Goal: Transaction & Acquisition: Obtain resource

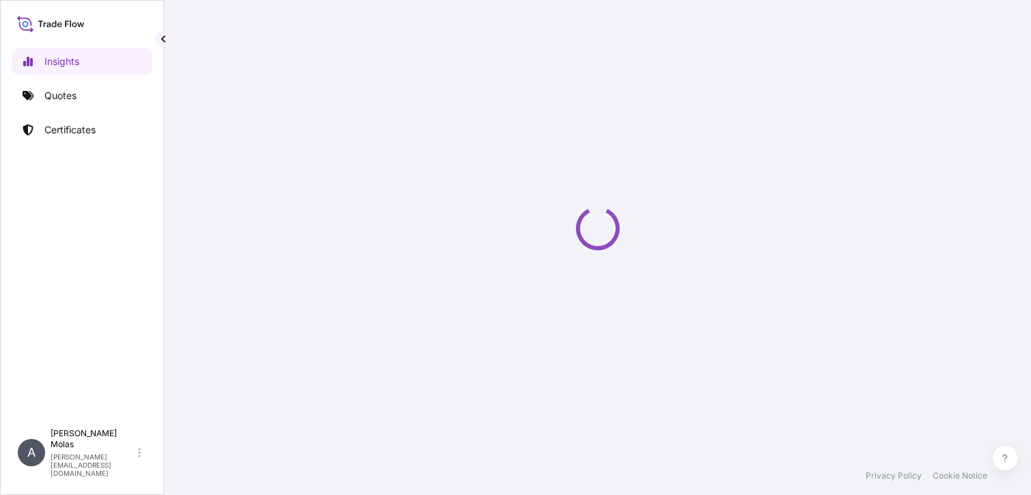
select select "2025"
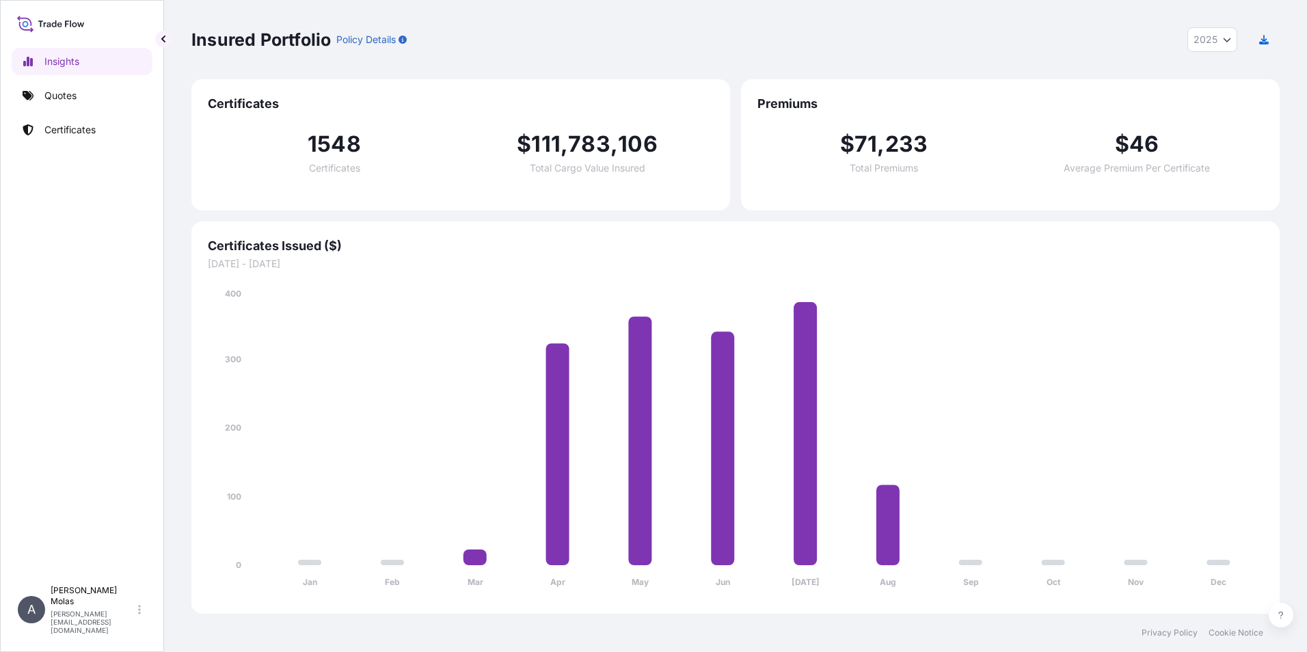
click at [666, 35] on div "Insured Portfolio Policy Details 2025 2025 2024 2023 2022" at bounding box center [735, 39] width 1088 height 25
click at [62, 94] on p "Quotes" at bounding box center [60, 96] width 32 height 14
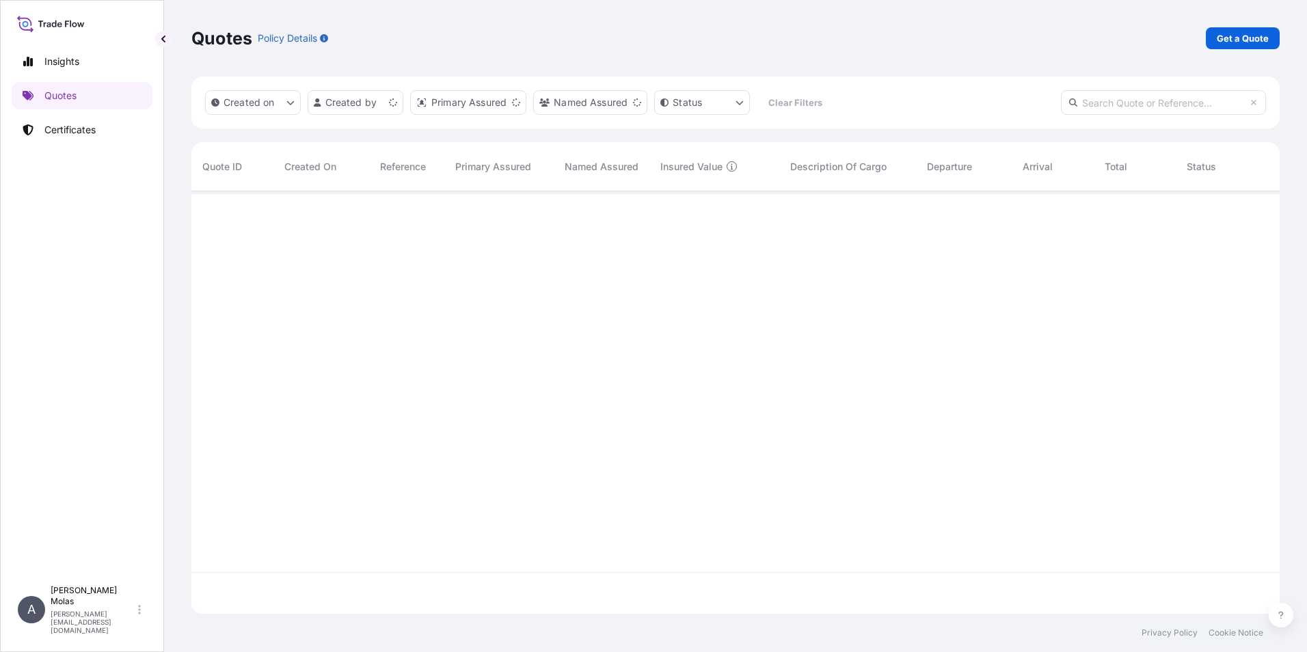
scroll to position [420, 1078]
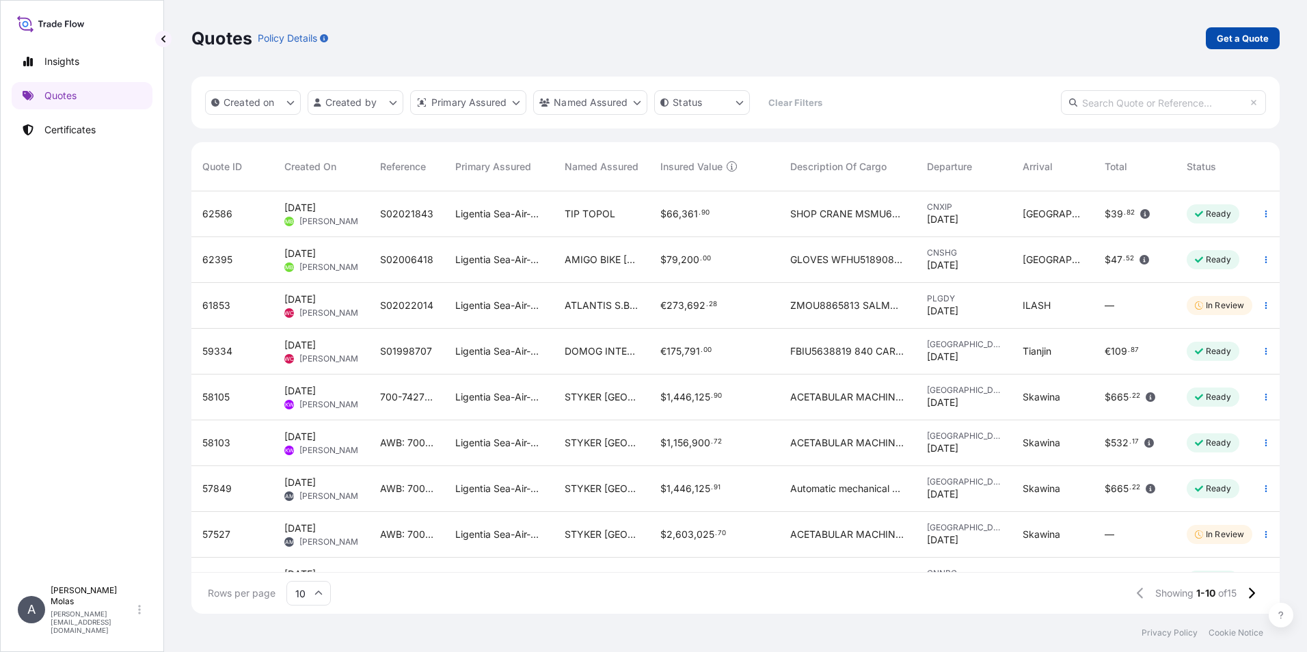
click at [1031, 40] on p "Get a Quote" at bounding box center [1243, 38] width 52 height 14
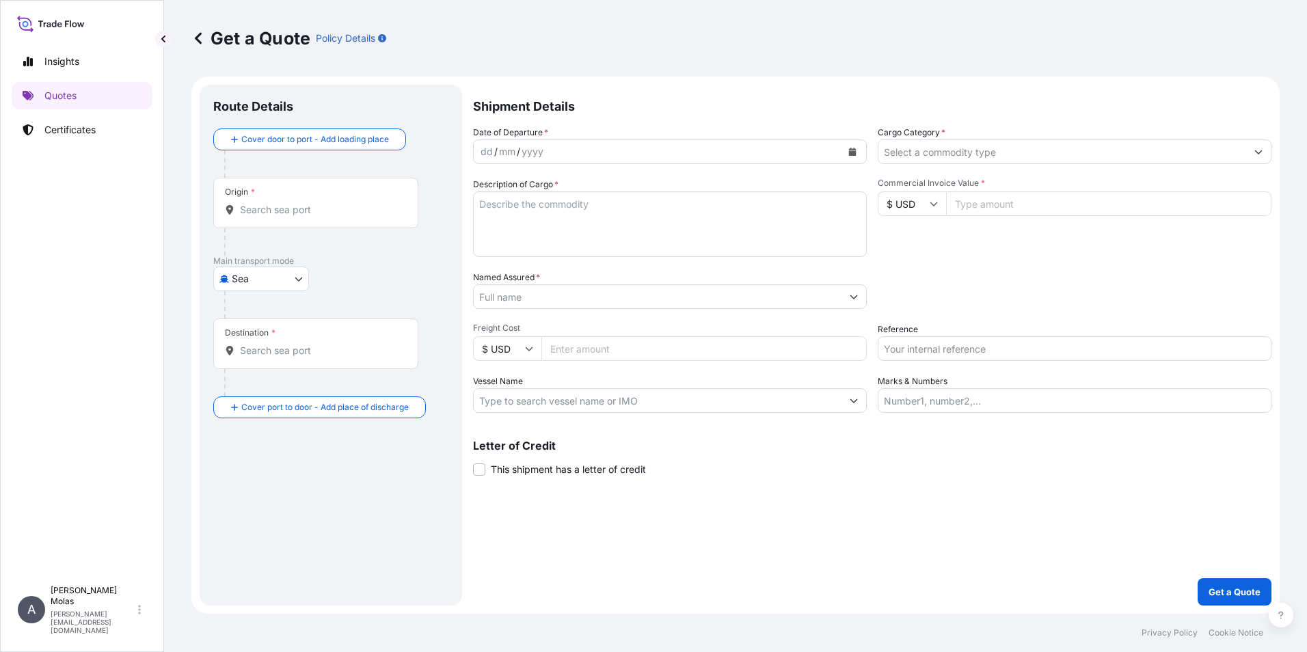
click at [276, 254] on div at bounding box center [321, 241] width 194 height 27
click at [283, 271] on body "Insights Quotes Certificates A Adam Molas adam.molas@ligentia.global Get a Quot…" at bounding box center [653, 326] width 1307 height 652
click at [258, 319] on div "Air" at bounding box center [261, 314] width 85 height 25
select select "Air"
click at [282, 221] on input "Origin *" at bounding box center [320, 215] width 161 height 14
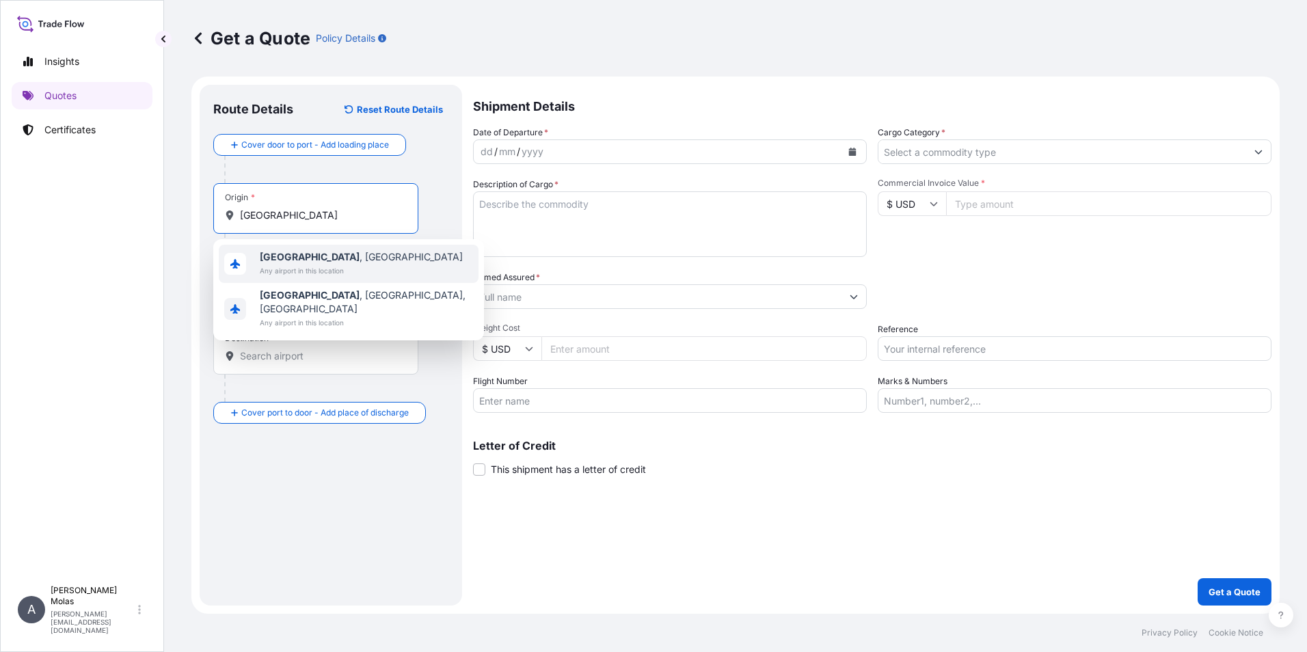
click at [317, 257] on span "Warsaw , Poland" at bounding box center [361, 257] width 203 height 14
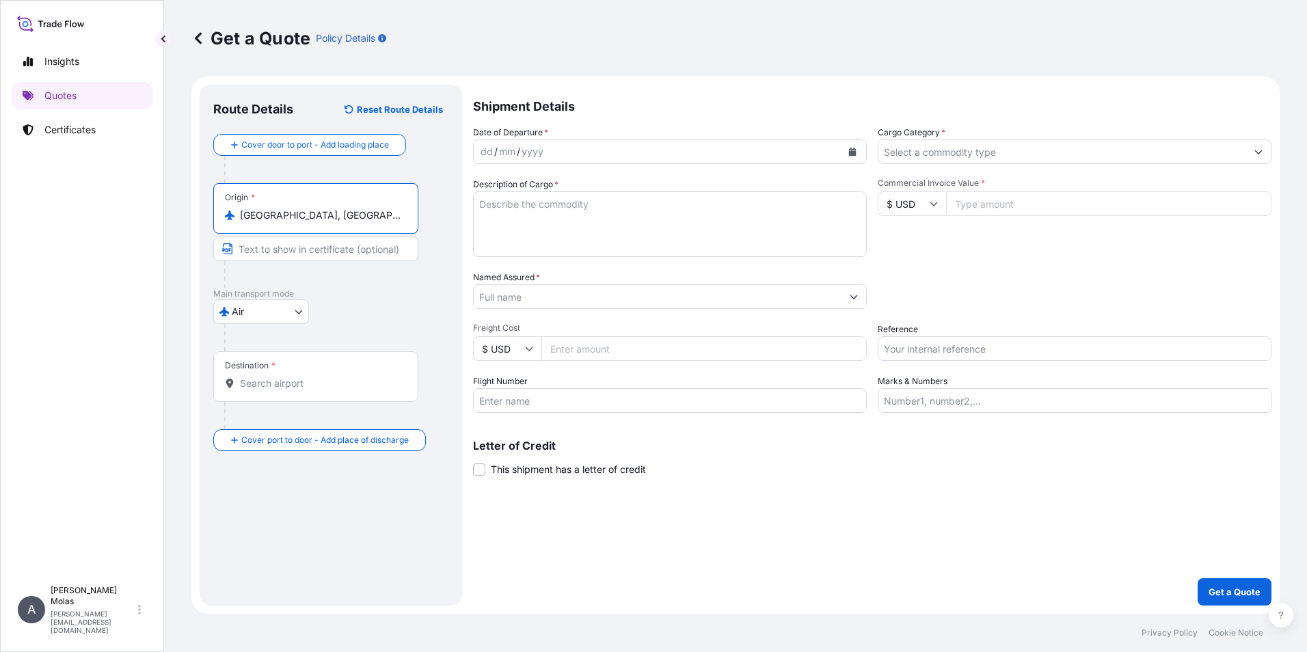
type input "Warsaw, Poland"
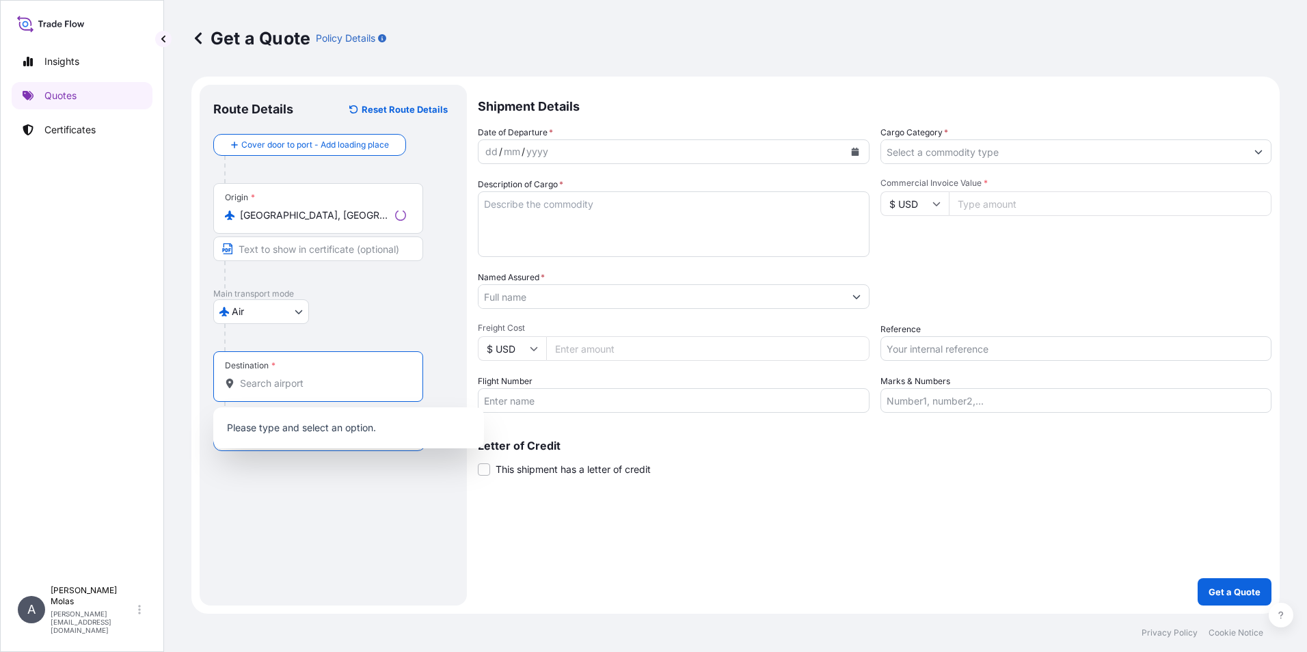
click at [295, 386] on input "Destination *" at bounding box center [323, 384] width 166 height 14
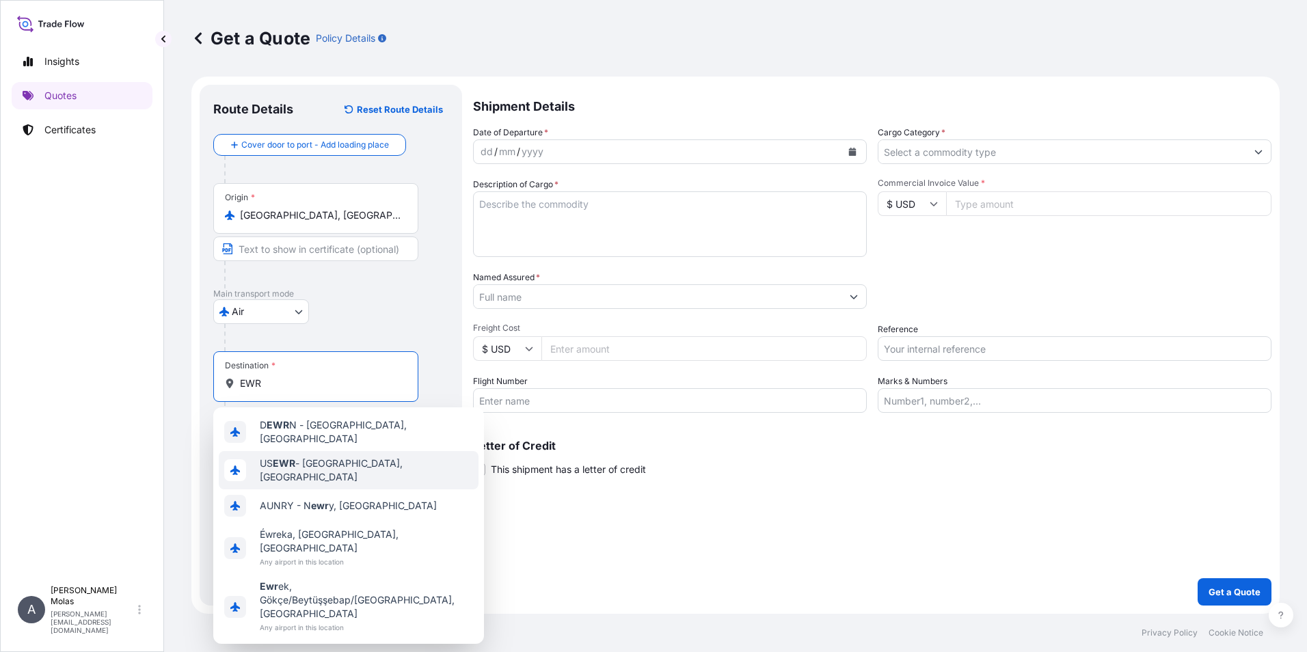
click at [358, 459] on span "US EWR - Newark, United States" at bounding box center [366, 470] width 213 height 27
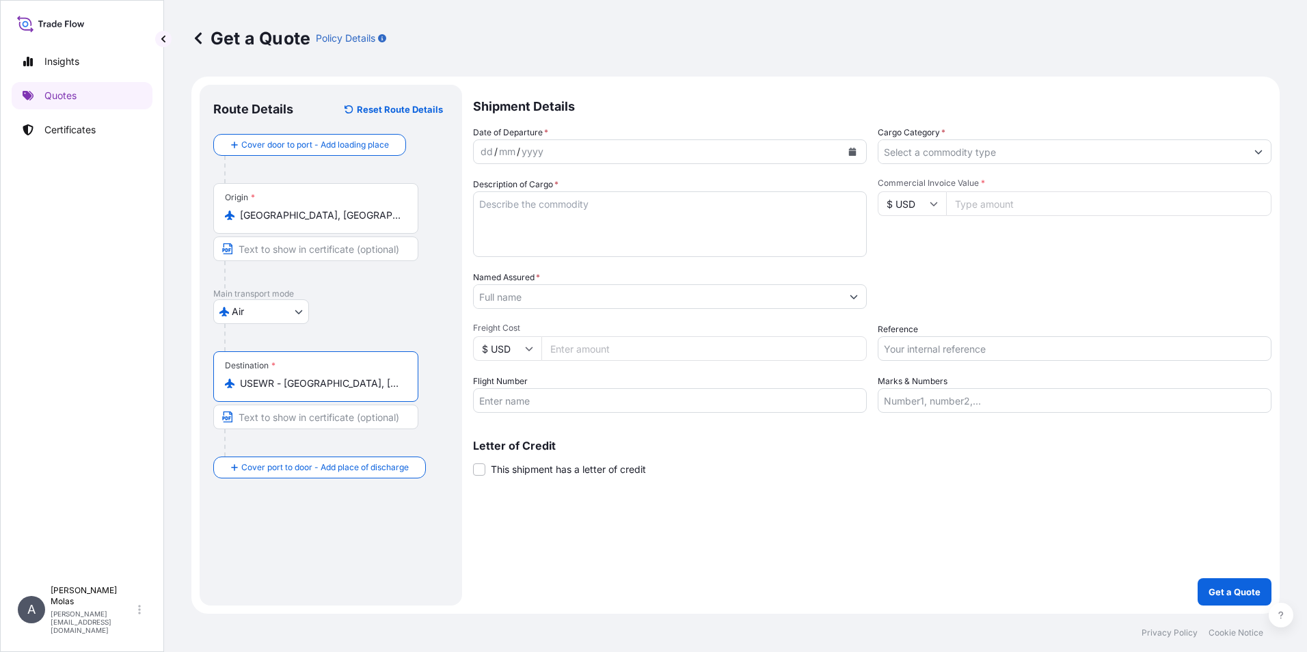
type input "USEWR - Newark, United States"
click at [591, 144] on div "dd / mm / yyyy" at bounding box center [658, 151] width 368 height 25
click at [847, 148] on button "Calendar" at bounding box center [852, 152] width 22 height 22
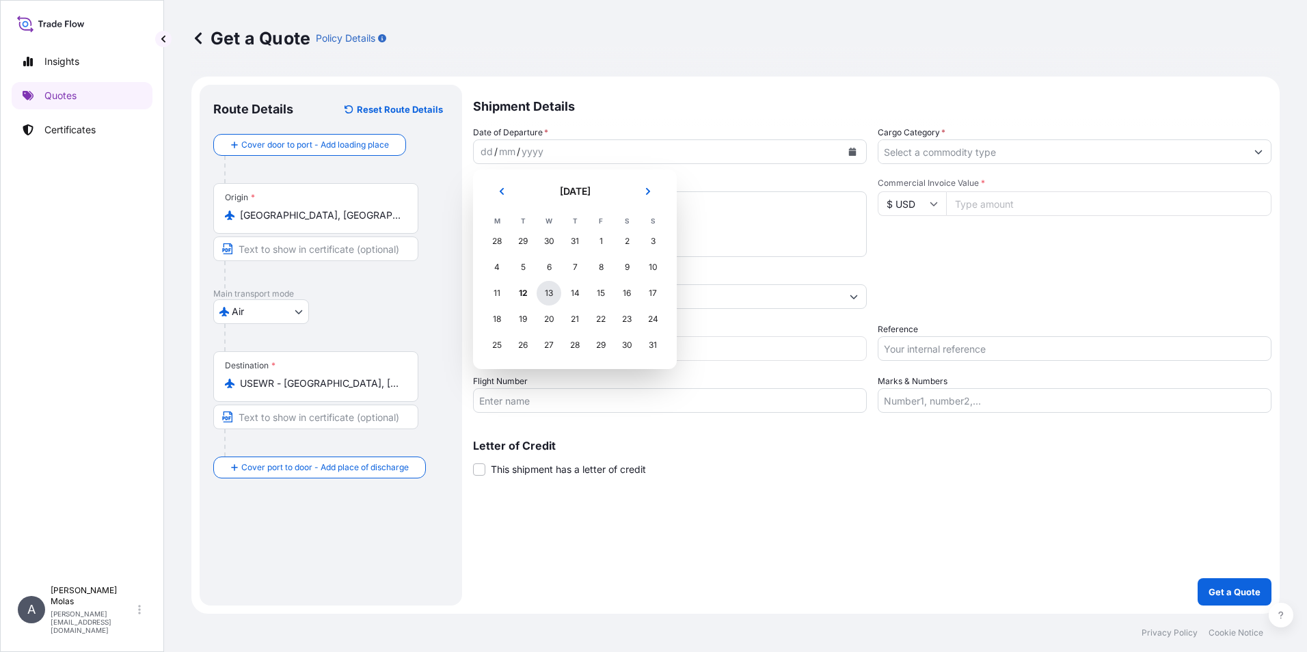
click at [553, 297] on div "13" at bounding box center [549, 293] width 25 height 25
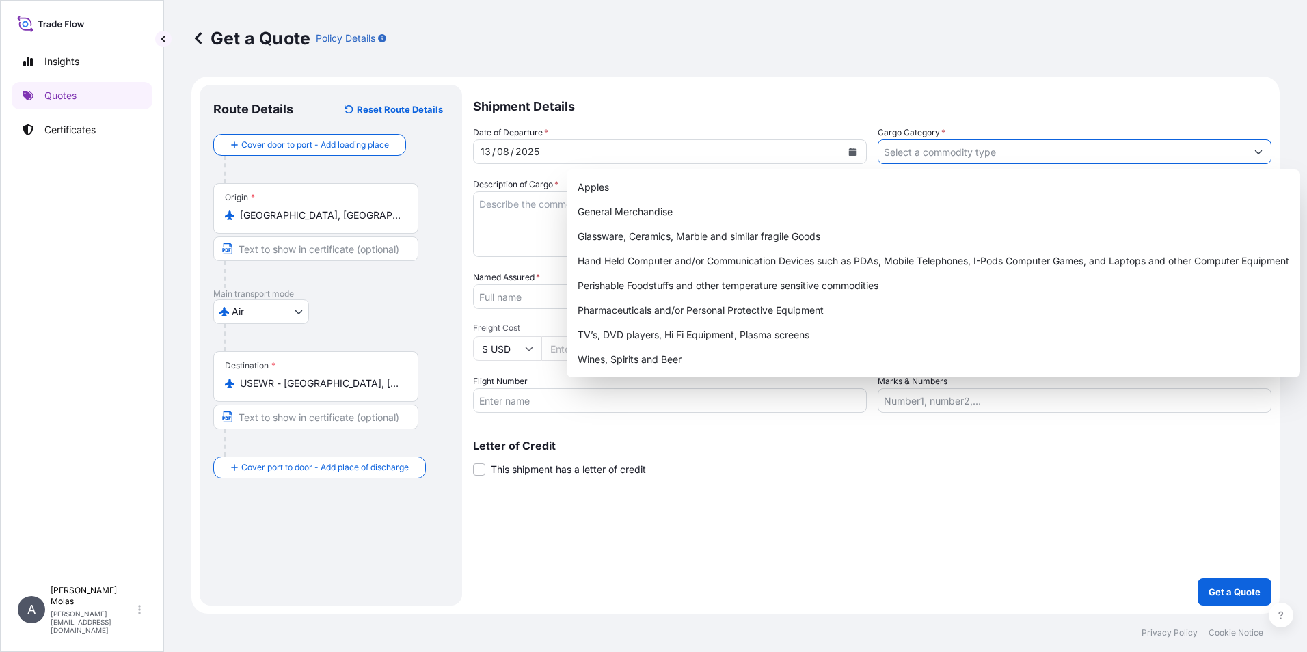
click at [996, 155] on input "Cargo Category *" at bounding box center [1062, 151] width 368 height 25
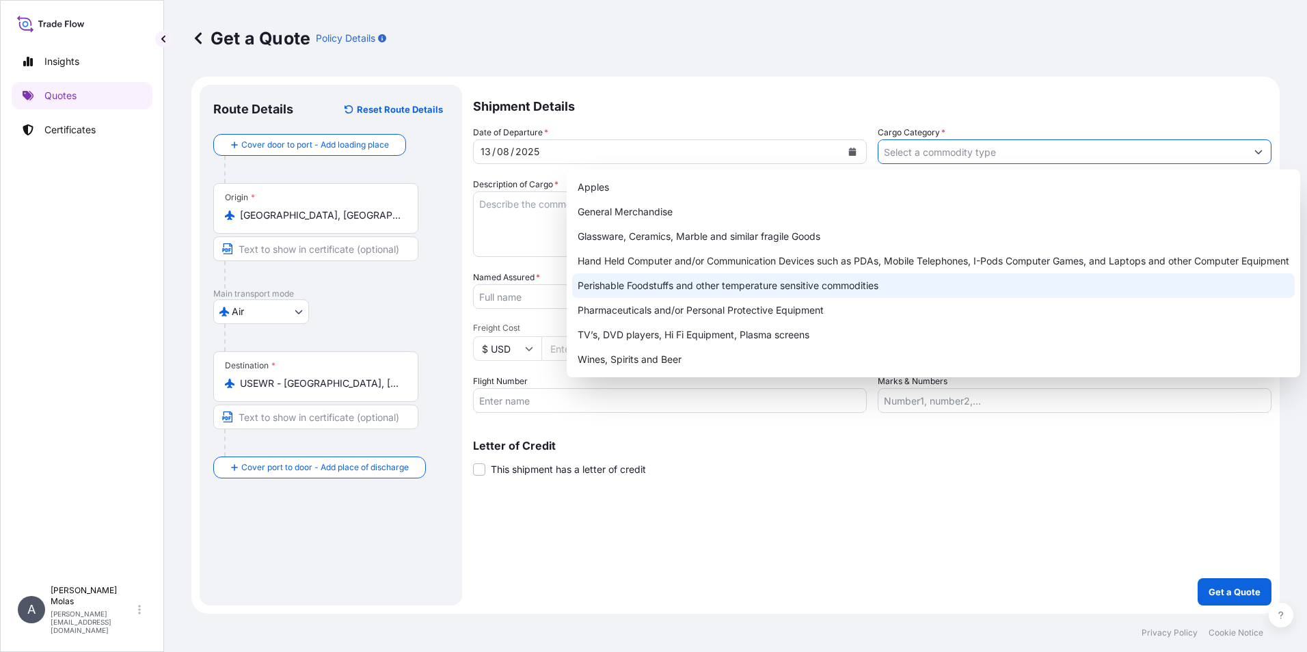
click at [760, 291] on div "Perishable Foodstuffs and other temperature sensitive commodities" at bounding box center [933, 285] width 722 height 25
type input "Perishable Foodstuffs and other temperature sensitive commodities"
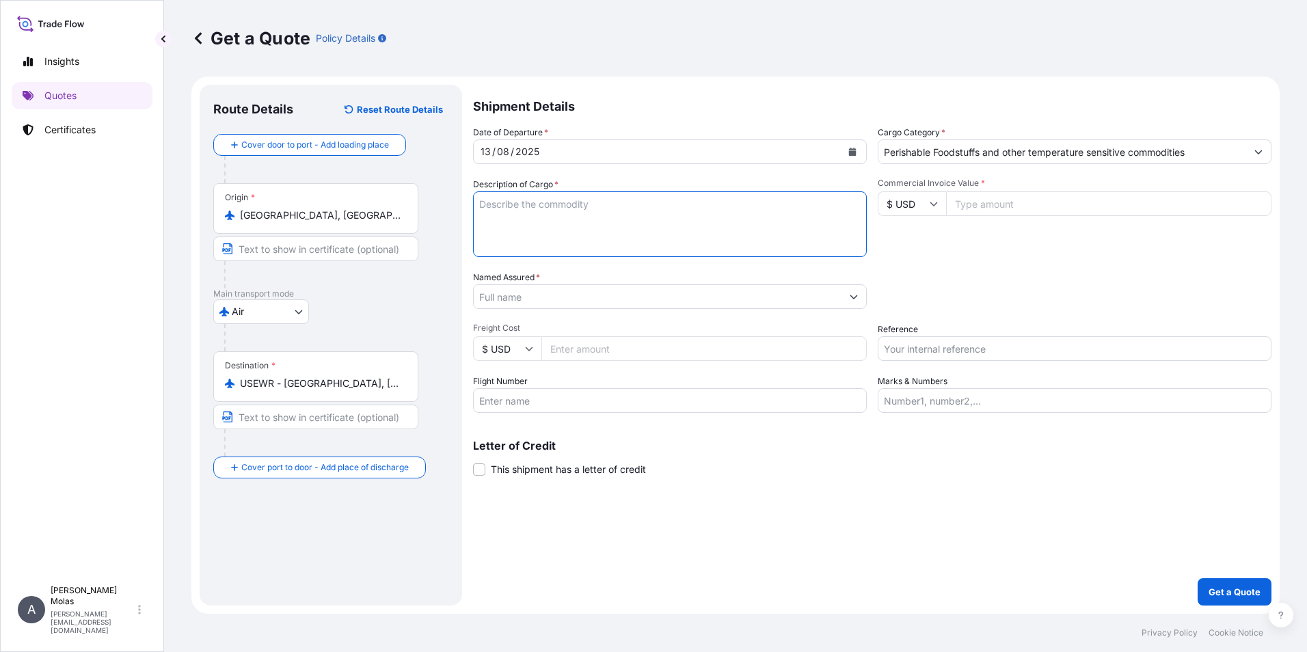
click at [599, 229] on textarea "Description of Cargo *" at bounding box center [670, 224] width 394 height 66
drag, startPoint x: 541, startPoint y: 222, endPoint x: 534, endPoint y: 209, distance: 14.7
click at [539, 221] on textarea "Dairy -" at bounding box center [670, 224] width 394 height 66
type textarea "Dairy - yogurts, milk desserts, soft cheese"
click at [913, 206] on input "$ USD" at bounding box center [912, 203] width 68 height 25
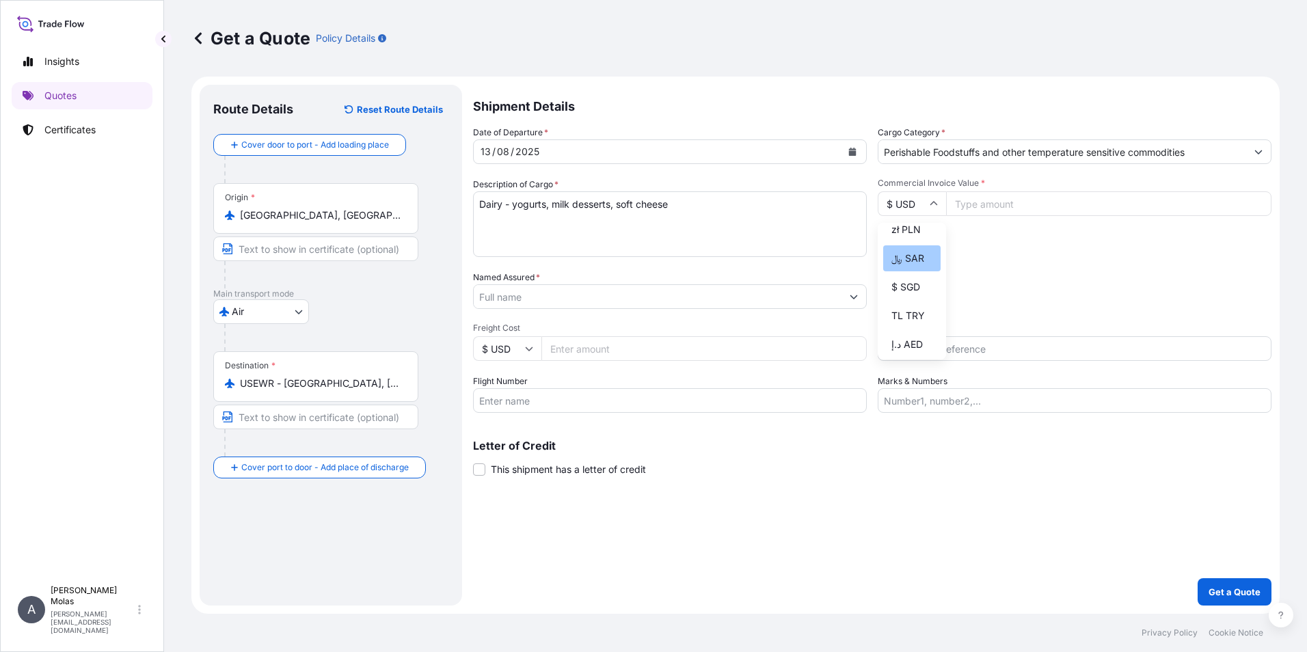
scroll to position [410, 0]
click at [905, 246] on div "zł PLN" at bounding box center [911, 233] width 57 height 26
type input "zł PLN"
click at [973, 199] on input "Commercial Invoice Value *" at bounding box center [1108, 203] width 325 height 25
type input "25347.60"
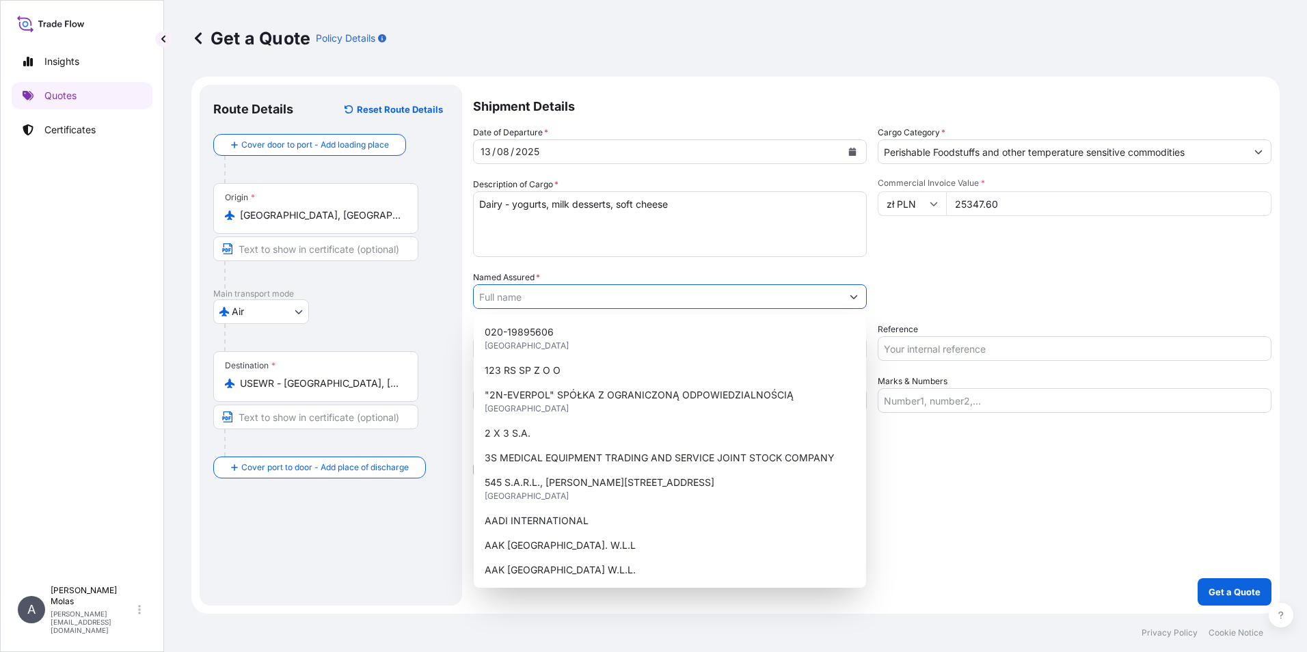
click at [645, 292] on input "Named Assured *" at bounding box center [658, 296] width 368 height 25
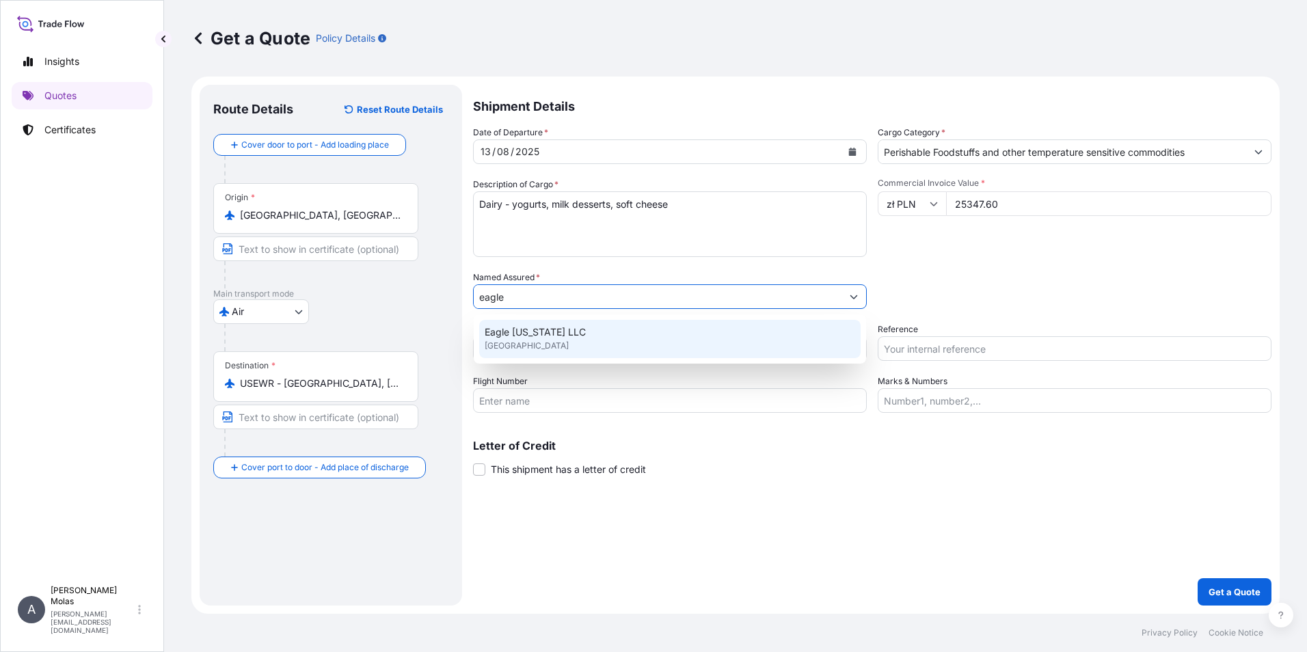
click at [548, 339] on div "Eagle New York LLC United Kingdom" at bounding box center [669, 339] width 381 height 38
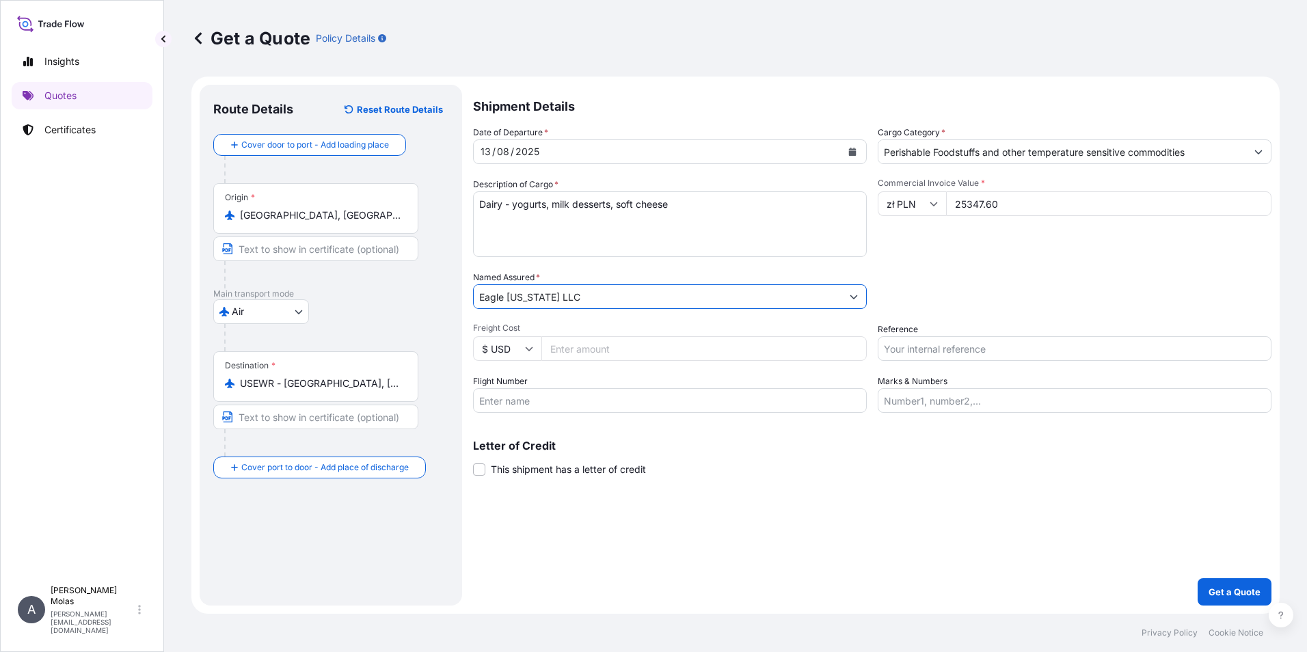
type input "Eagle New York LLC"
click at [703, 199] on textarea "Dairy - yogurts, milk desserts, soft cheese" at bounding box center [670, 224] width 394 height 66
click at [532, 219] on textarea "Dairy - yogurts, milk desserts, soft cheese Invoice:" at bounding box center [670, 224] width 394 height 66
type textarea "Dairy - yogurts, milk desserts, soft cheese Invoice: 25000145FE00200"
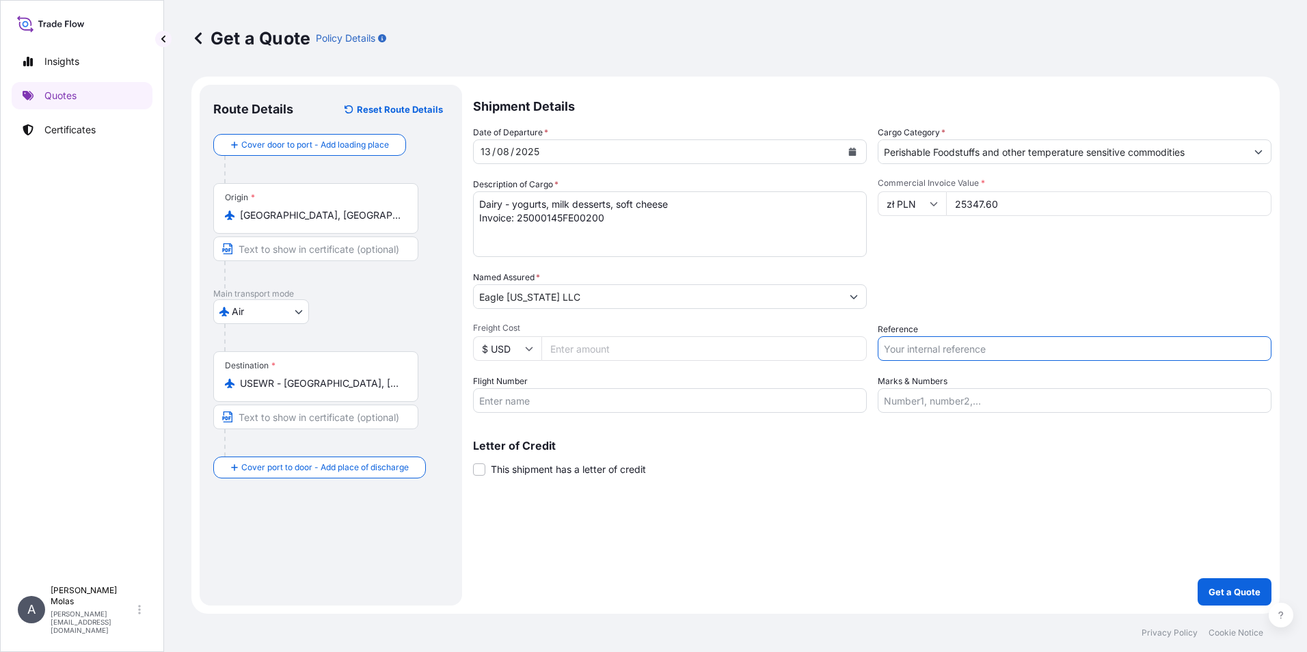
click at [953, 340] on input "Reference" at bounding box center [1075, 348] width 394 height 25
paste input "080-38136534"
type input "AWB: 080-38136534"
click at [1031, 248] on div "Commercial Invoice Value * zł PLN 25347.60" at bounding box center [1075, 217] width 394 height 79
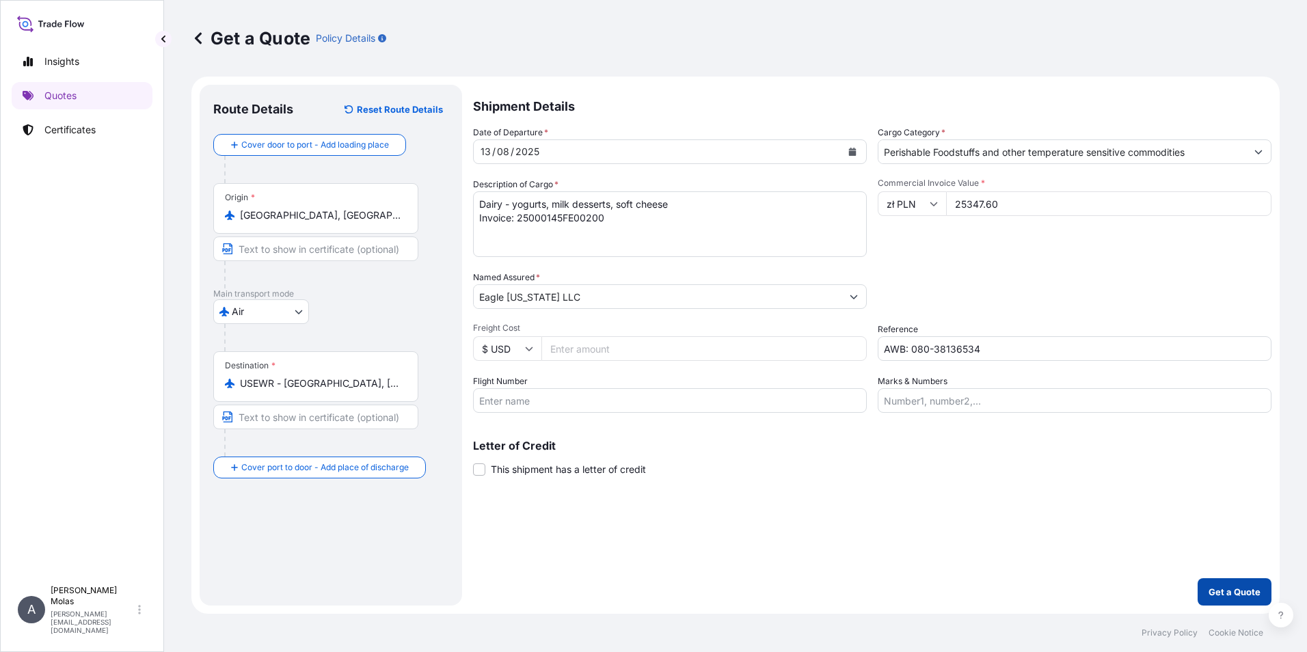
click at [1031, 494] on p "Get a Quote" at bounding box center [1234, 592] width 52 height 14
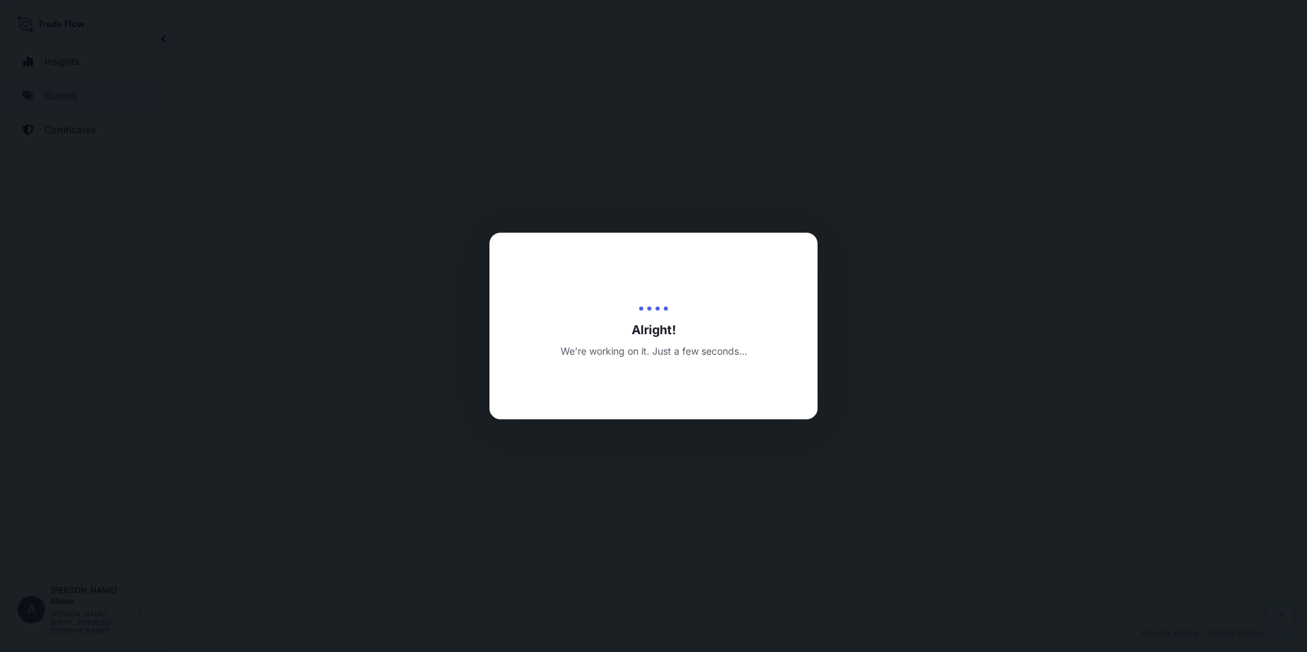
select select "Air"
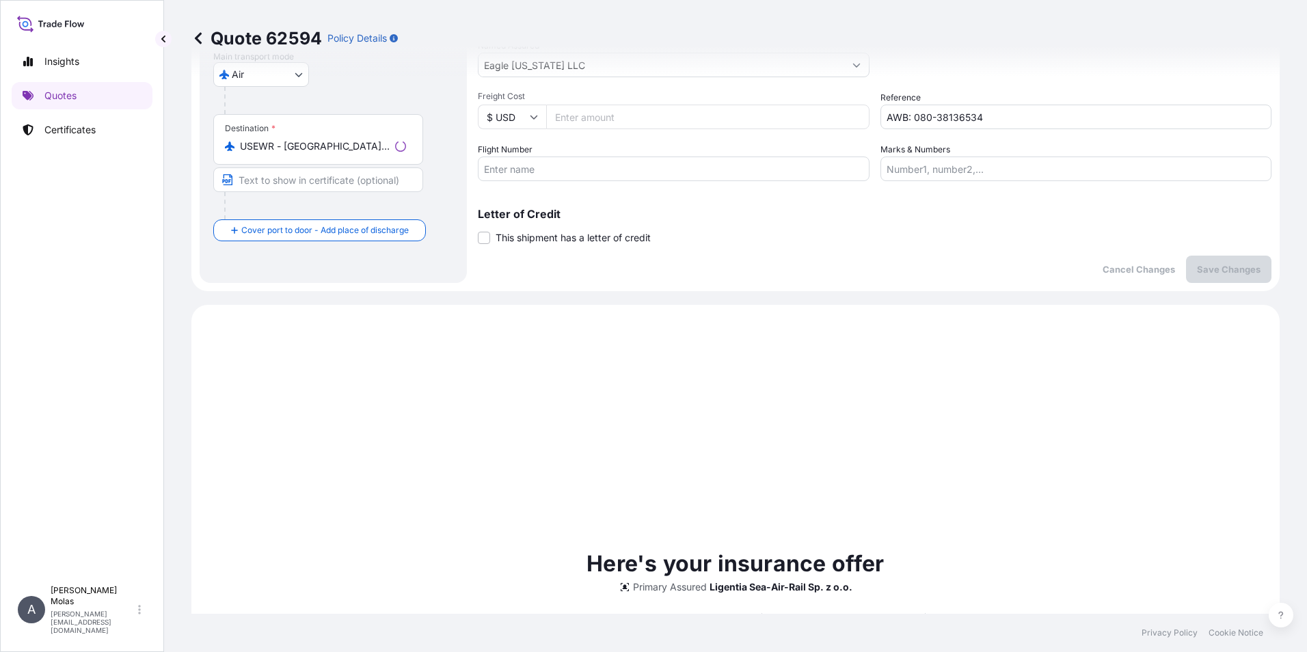
scroll to position [468, 0]
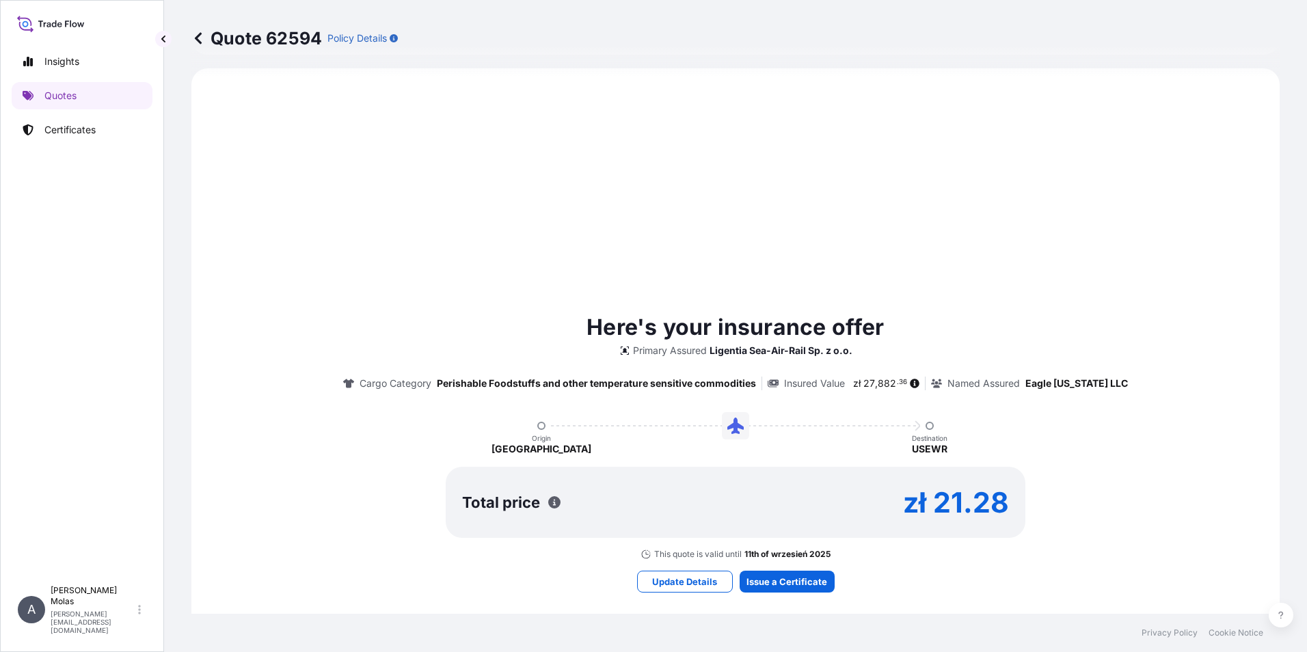
click at [933, 434] on p "Destination" at bounding box center [930, 438] width 36 height 8
click at [923, 438] on p "Destination" at bounding box center [930, 438] width 36 height 8
click at [679, 494] on p "Update Details" at bounding box center [684, 582] width 65 height 14
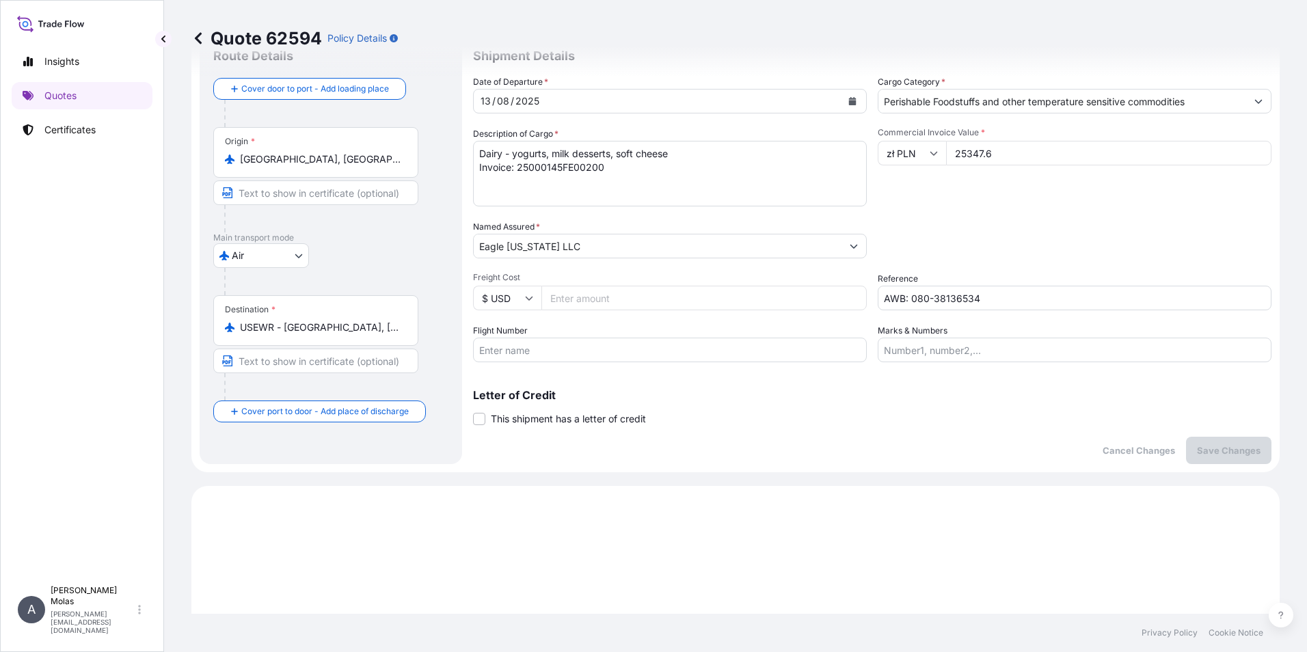
scroll to position [22, 0]
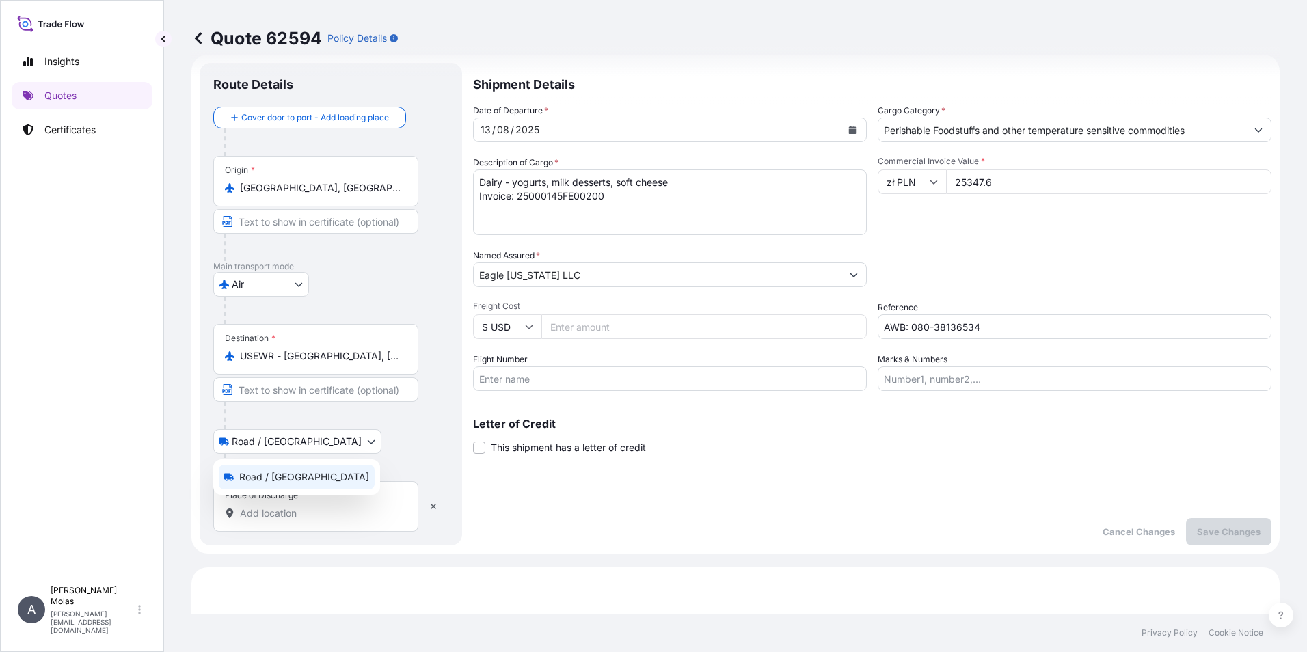
click at [307, 440] on body "Insights Quotes Certificates A Adam Molas adam.molas@ligentia.global Quote 6259…" at bounding box center [653, 326] width 1307 height 652
click at [298, 494] on input "Place of Discharge" at bounding box center [320, 513] width 161 height 14
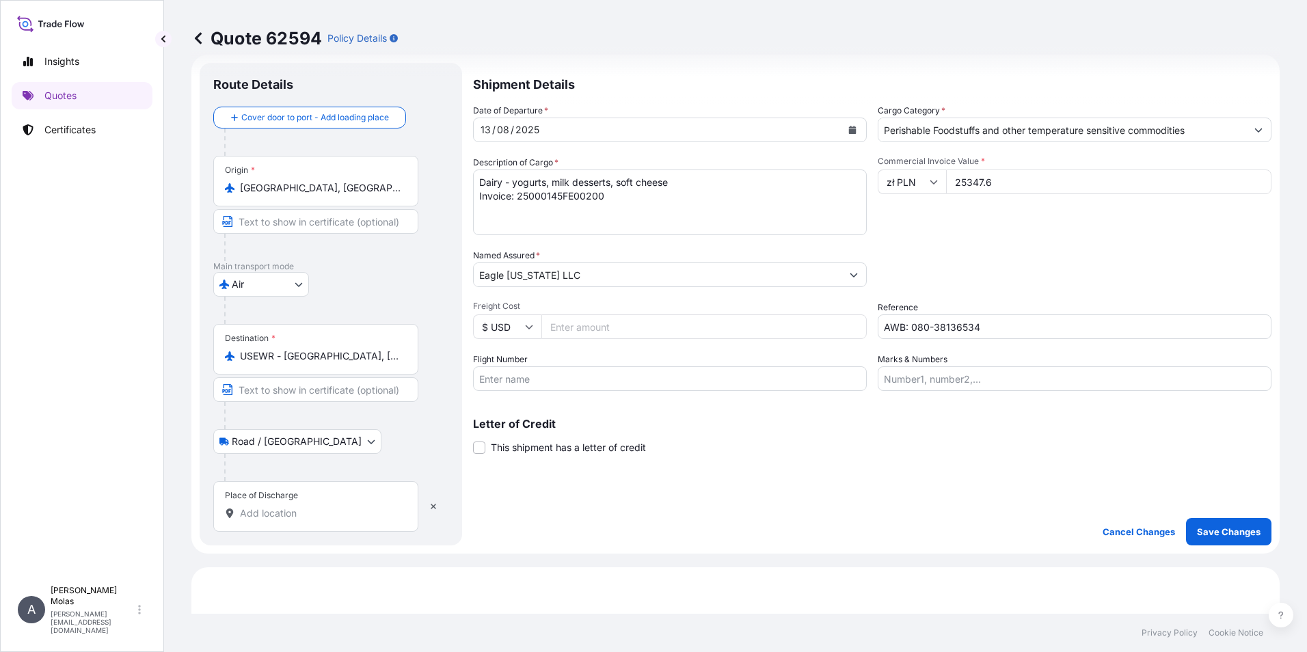
click at [264, 494] on div "Place of Discharge" at bounding box center [315, 506] width 205 height 51
click at [264, 494] on input "Place of Discharge" at bounding box center [320, 513] width 161 height 14
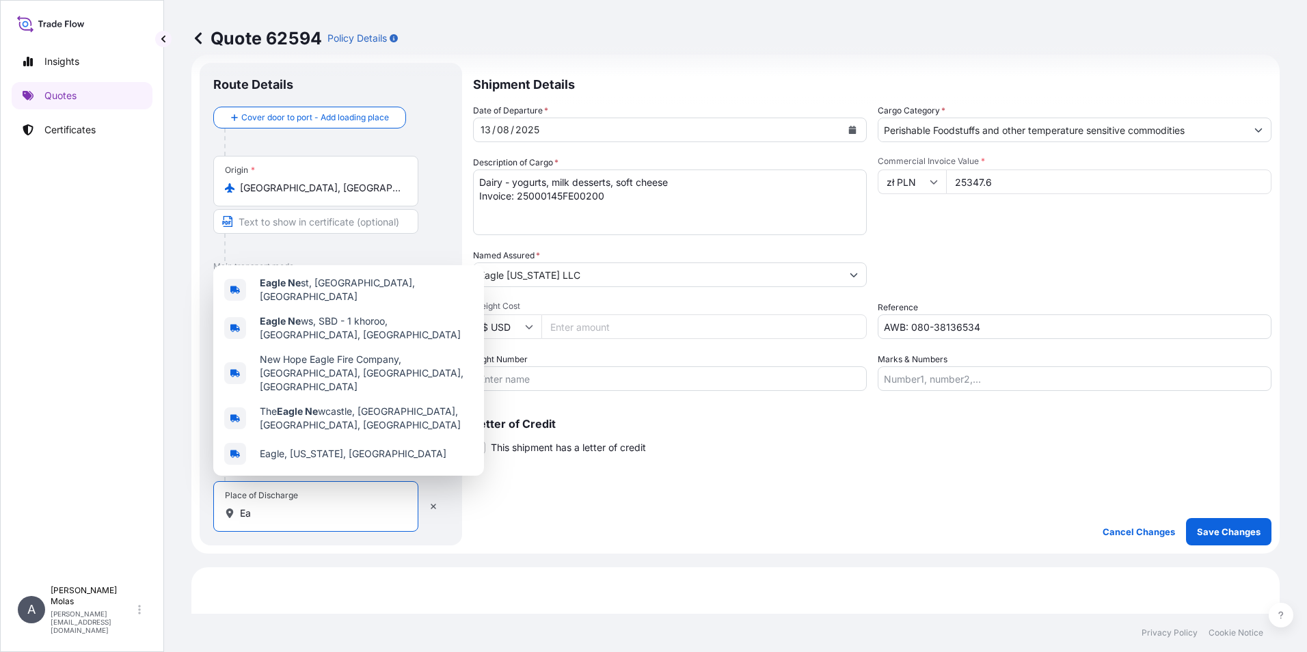
type input "E"
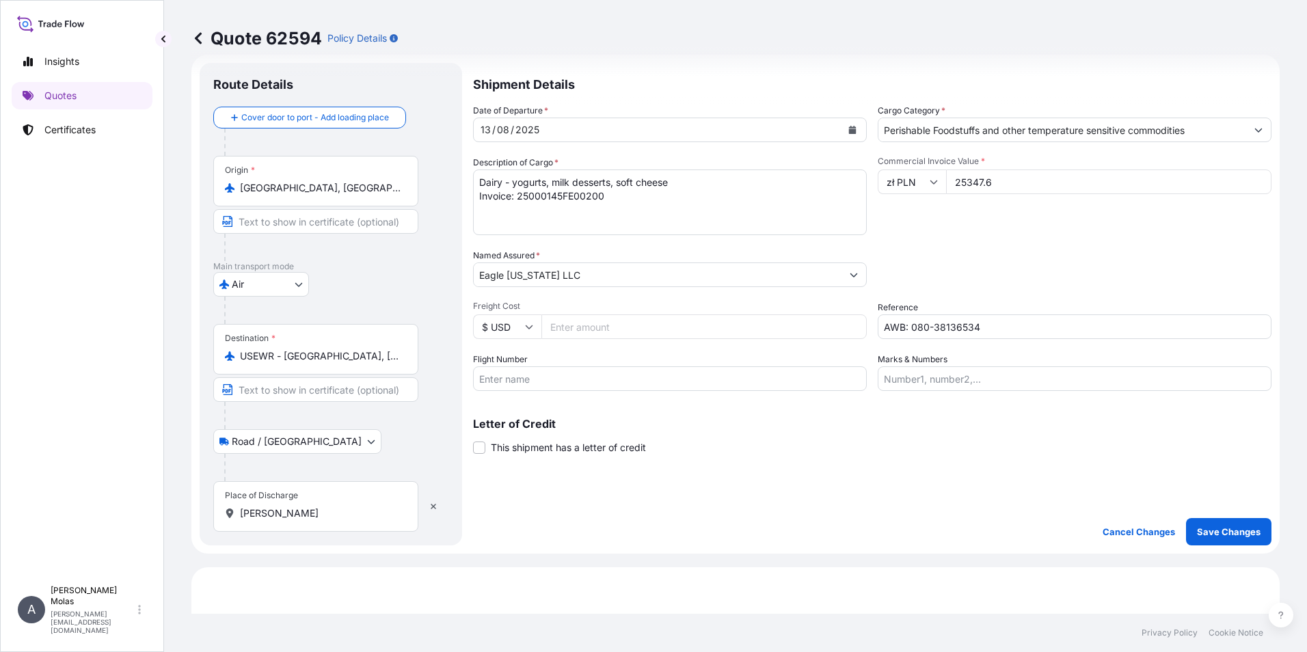
click at [239, 494] on div "outwater lane" at bounding box center [316, 513] width 182 height 14
click at [240, 494] on input "outwater lane" at bounding box center [320, 513] width 161 height 14
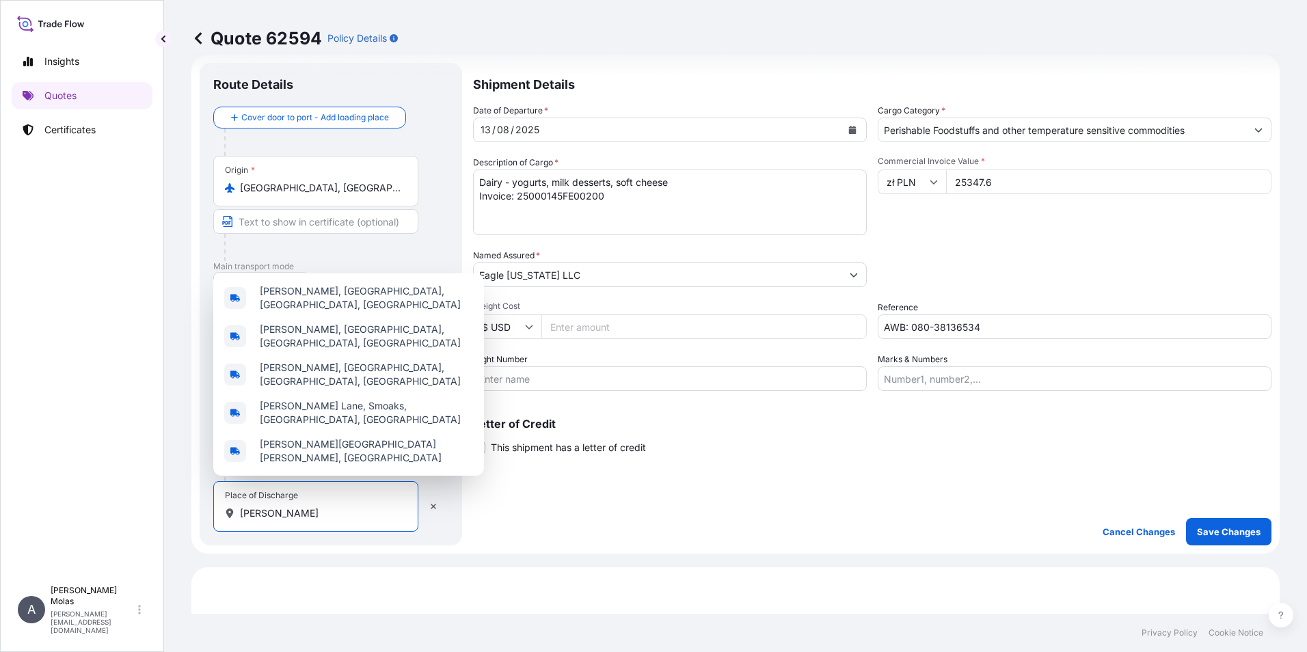
click at [239, 494] on div "outwater lane" at bounding box center [316, 513] width 182 height 14
click at [240, 494] on input "outwater lane" at bounding box center [320, 513] width 161 height 14
click at [244, 494] on input "outwater lane" at bounding box center [320, 513] width 161 height 14
click at [239, 494] on div "outwater lane" at bounding box center [316, 513] width 182 height 14
click at [240, 494] on input "outwater lane" at bounding box center [320, 513] width 161 height 14
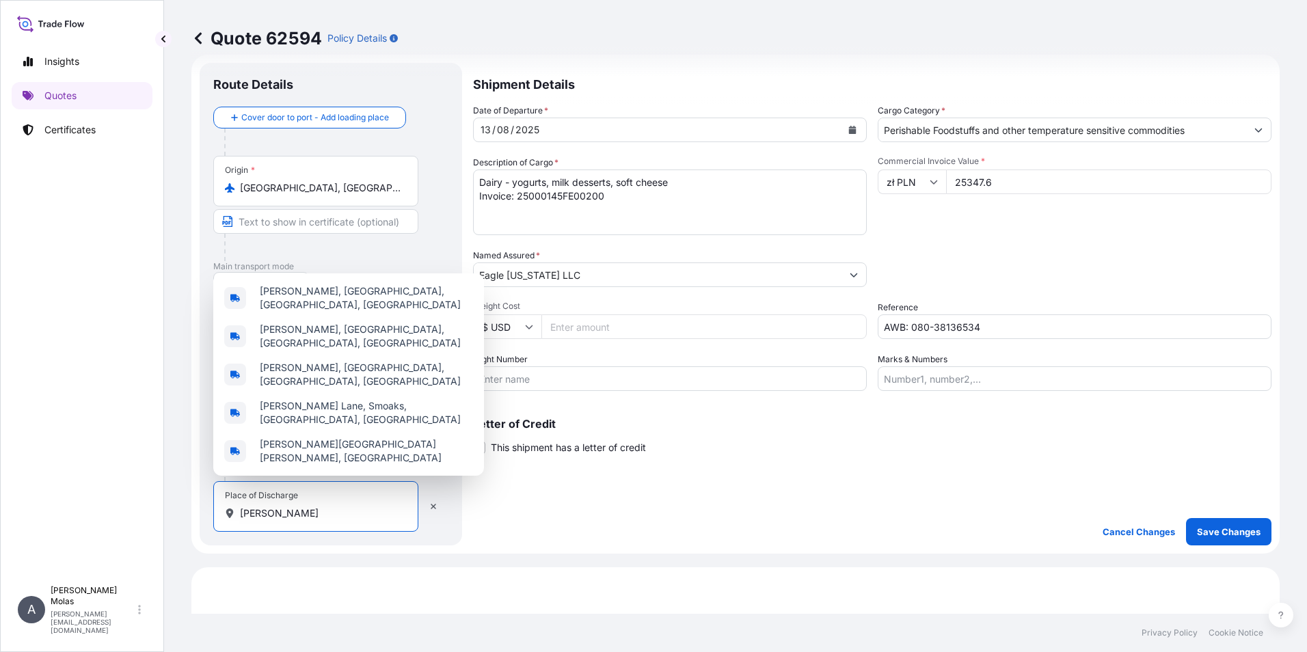
click at [241, 494] on input "outwater lane" at bounding box center [320, 513] width 161 height 14
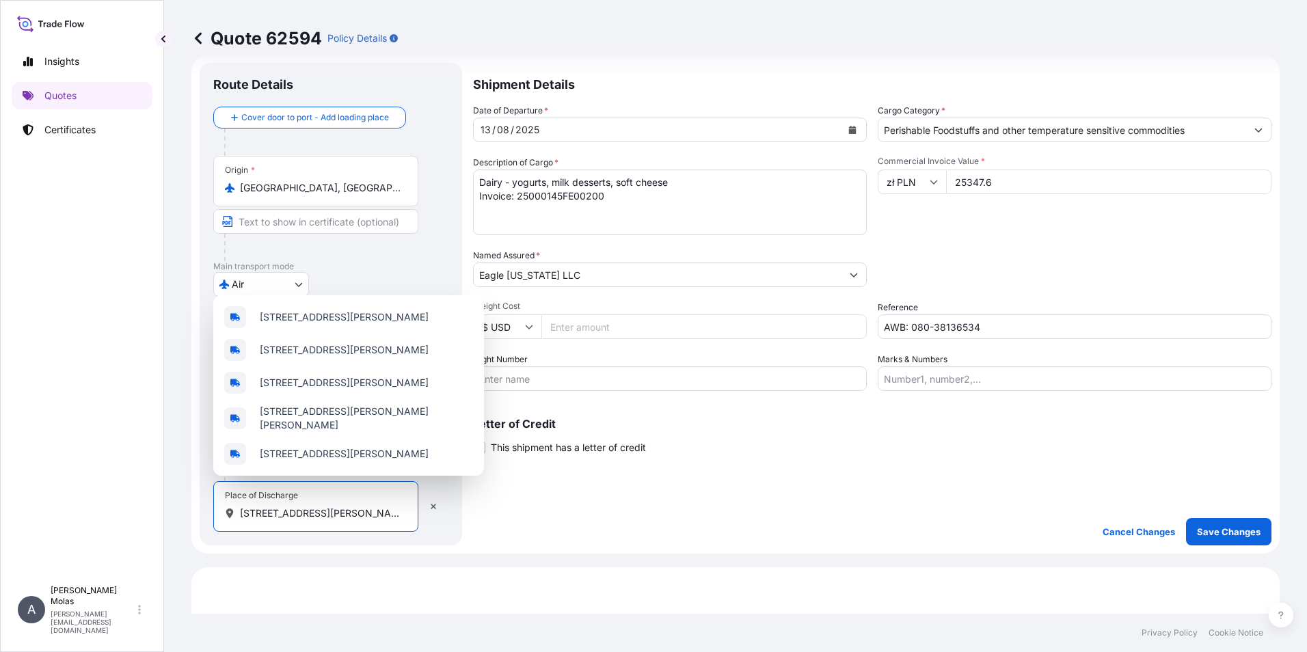
click at [347, 494] on input "70 outwater lane" at bounding box center [320, 513] width 161 height 14
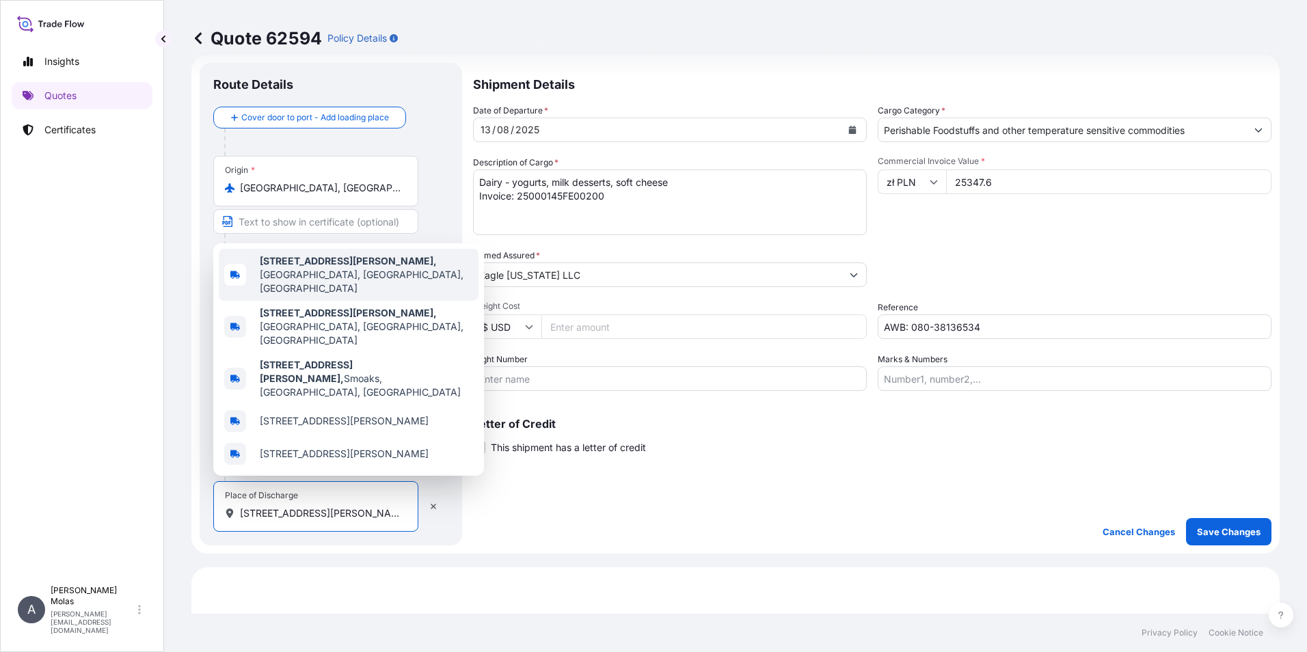
click at [393, 295] on span "70 Outwater Lane ste 100, Garfield, NJ, USA" at bounding box center [366, 274] width 213 height 41
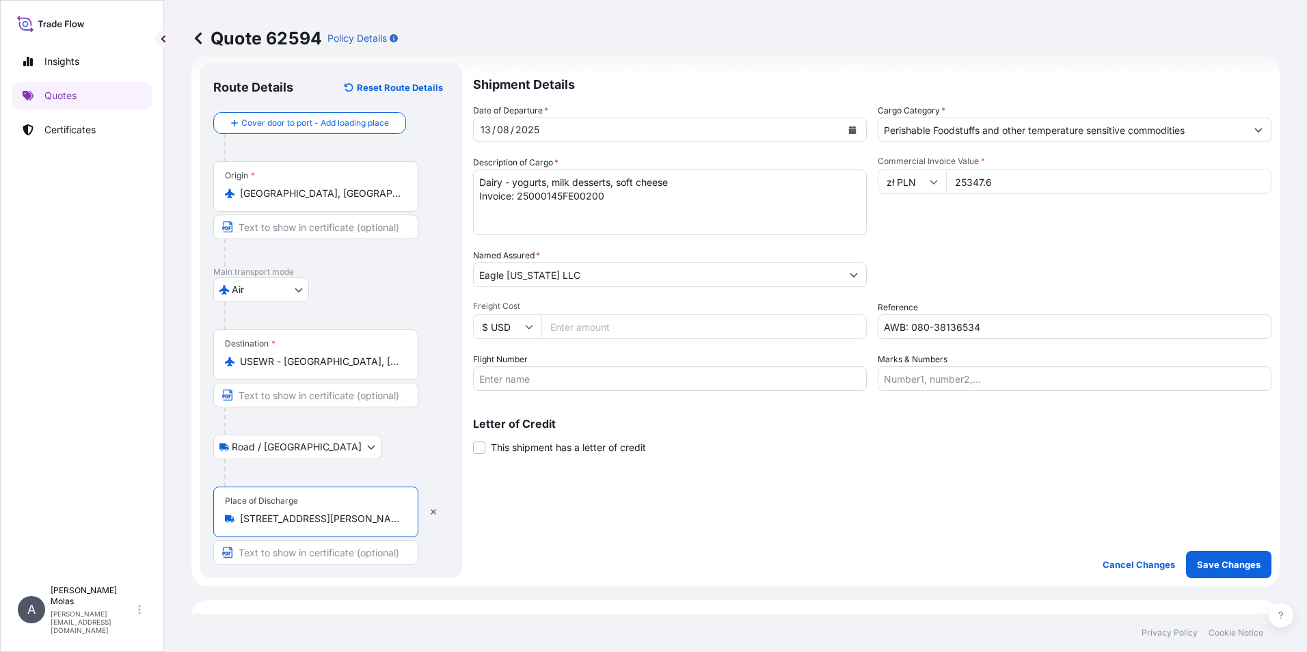
type input "70 Outwater Lane ste 100, Garfield, NJ, USA"
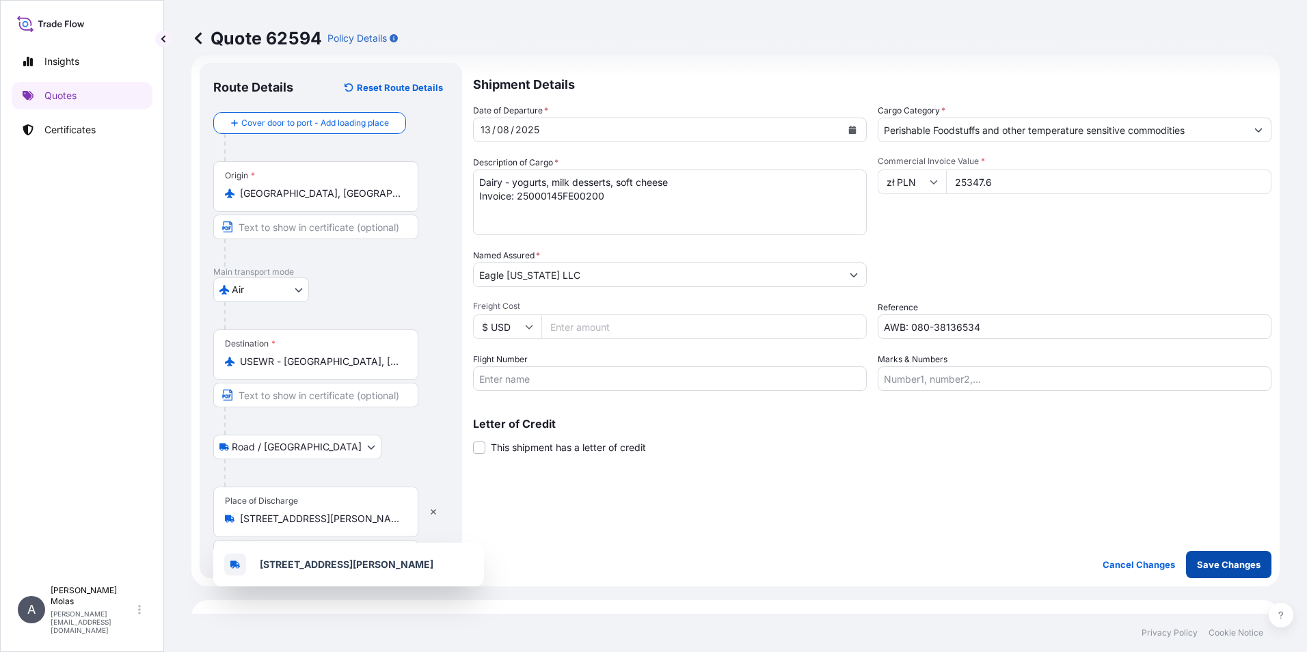
click at [1031, 494] on p "Save Changes" at bounding box center [1229, 565] width 64 height 14
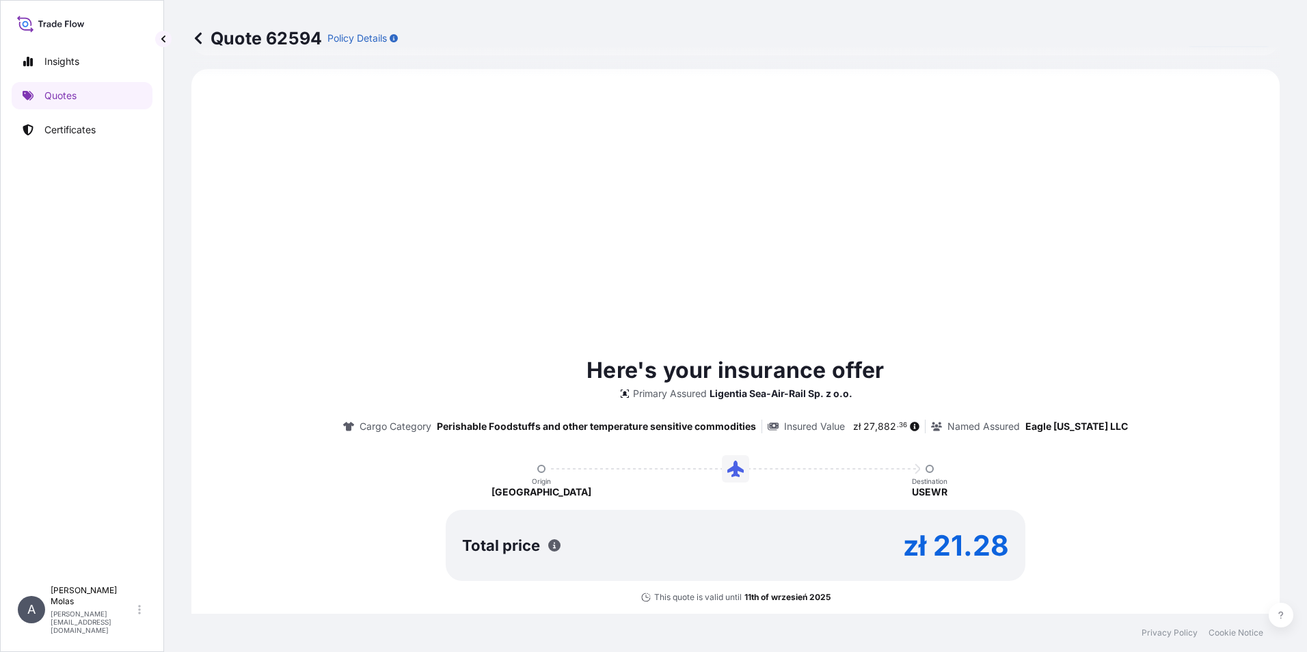
scroll to position [554, 0]
select select "Air"
select select "Road / Inland"
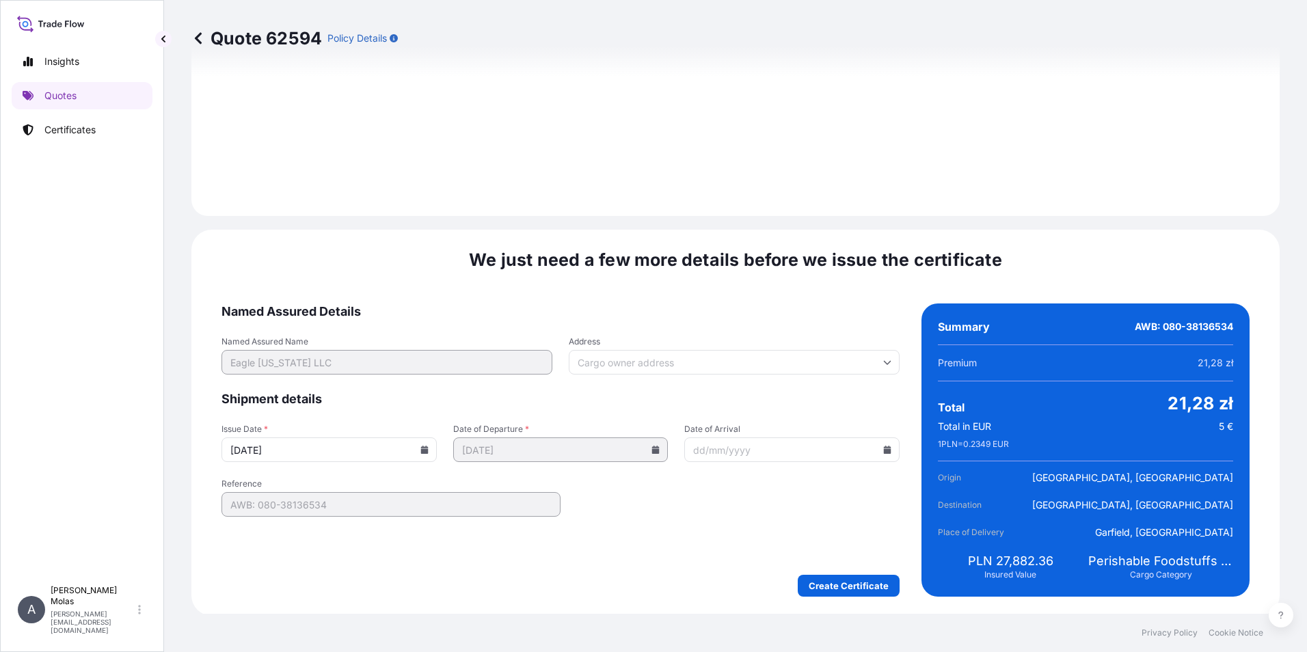
scroll to position [1648, 0]
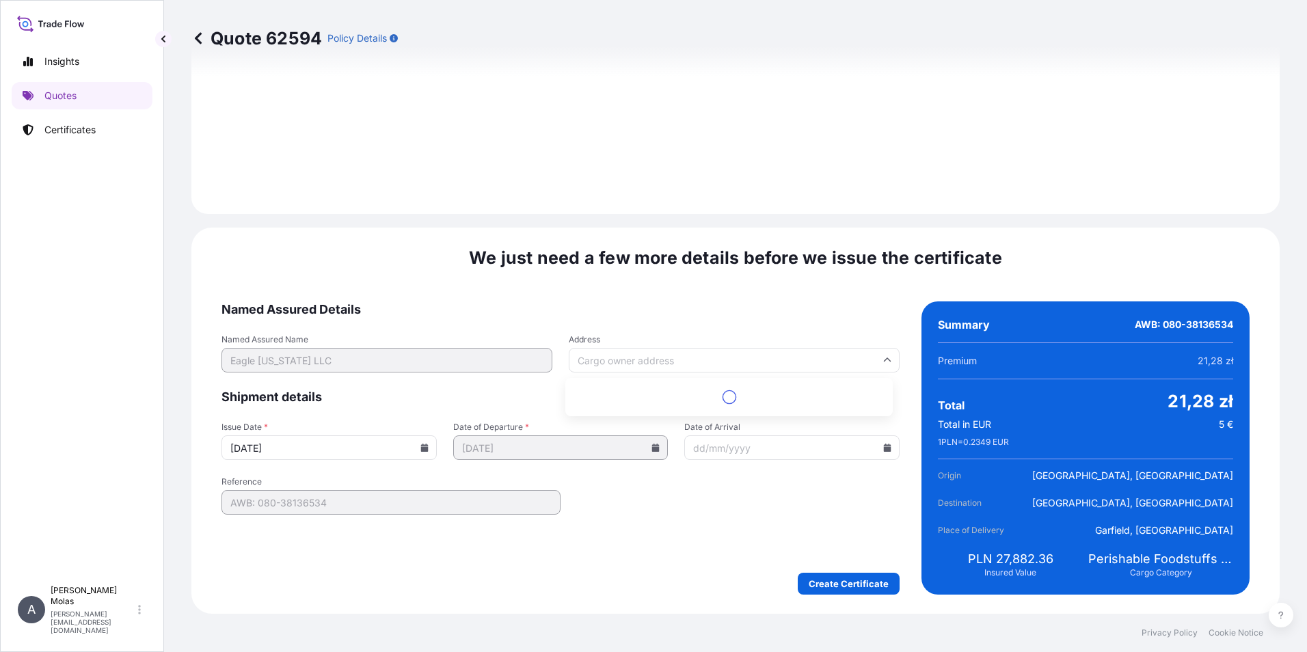
click at [641, 367] on input "Address" at bounding box center [734, 360] width 331 height 25
type input "eagle"
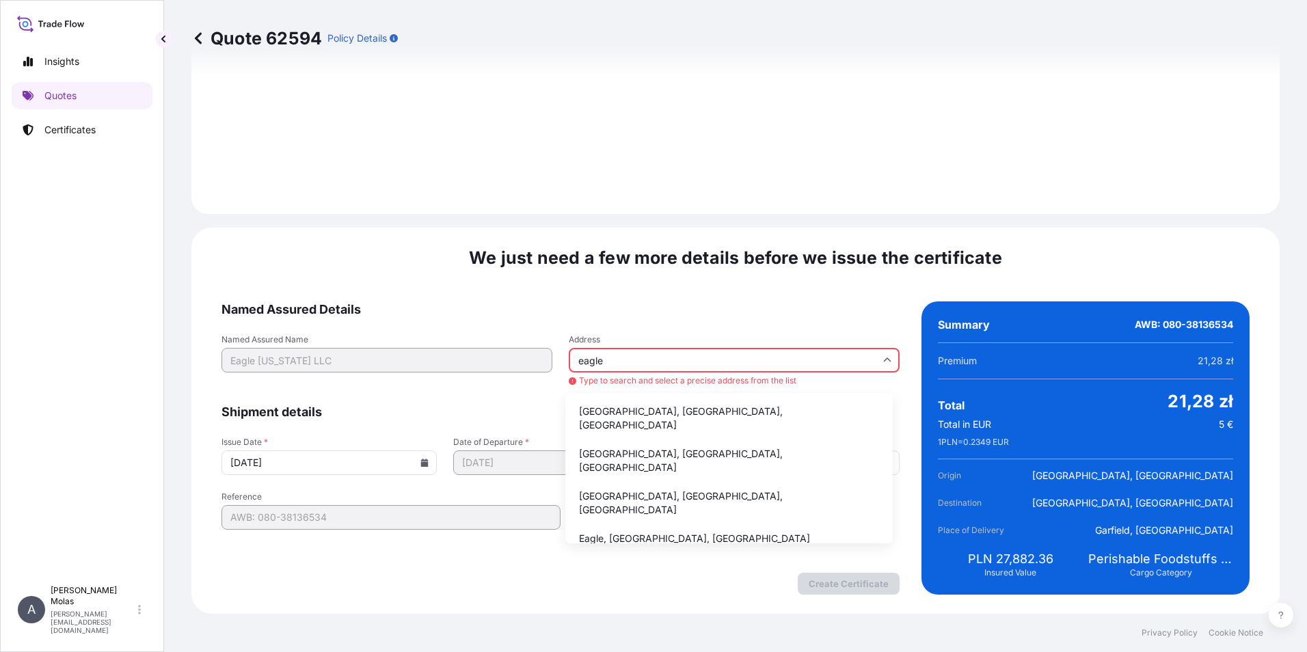
click at [387, 359] on div "Named Assured Name Eagle New York LLC Address eagle Type to search and select a…" at bounding box center [560, 360] width 678 height 53
click at [596, 280] on div "We just need a few more details before we issue the certificate Named Assured D…" at bounding box center [735, 421] width 1088 height 386
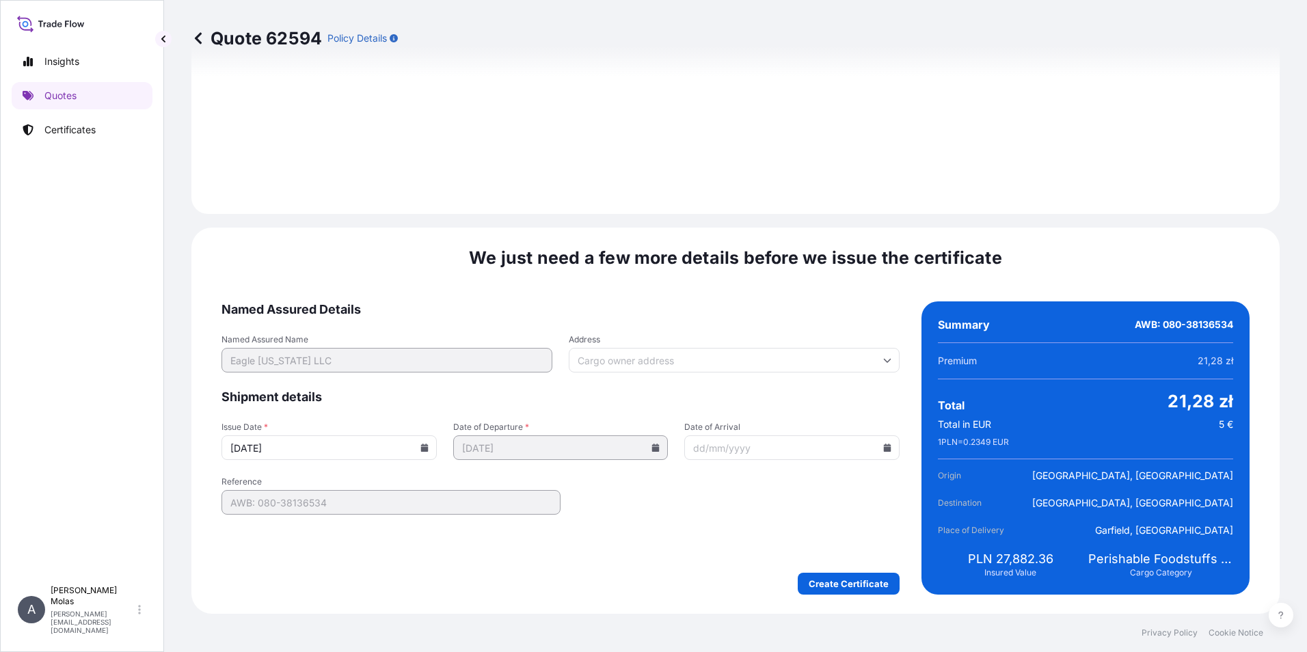
click at [746, 448] on input "Date of Arrival" at bounding box center [791, 447] width 215 height 25
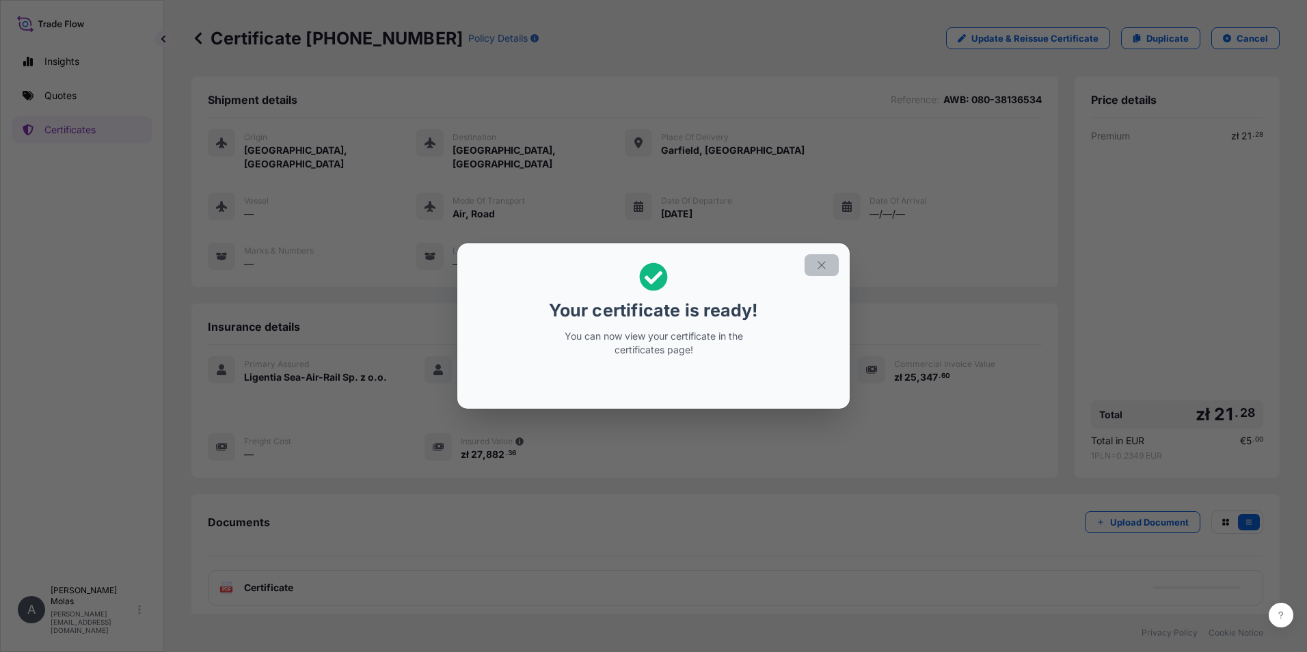
click at [821, 262] on icon "button" at bounding box center [821, 265] width 12 height 12
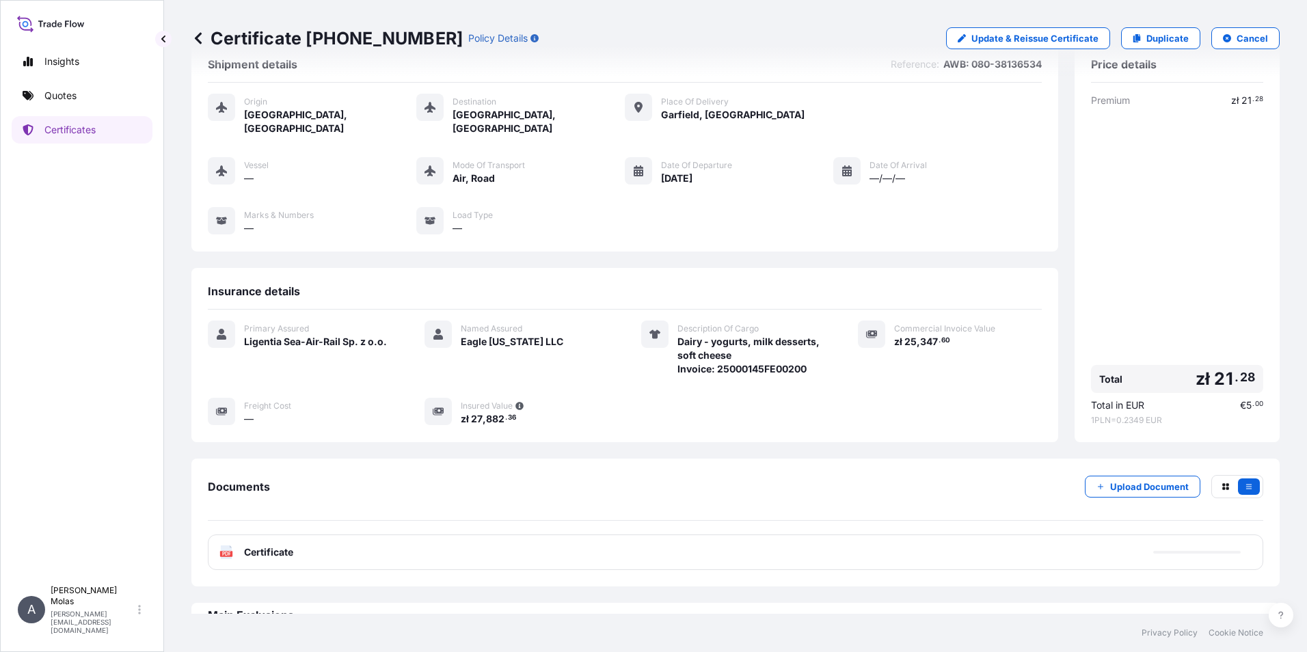
scroll to position [55, 0]
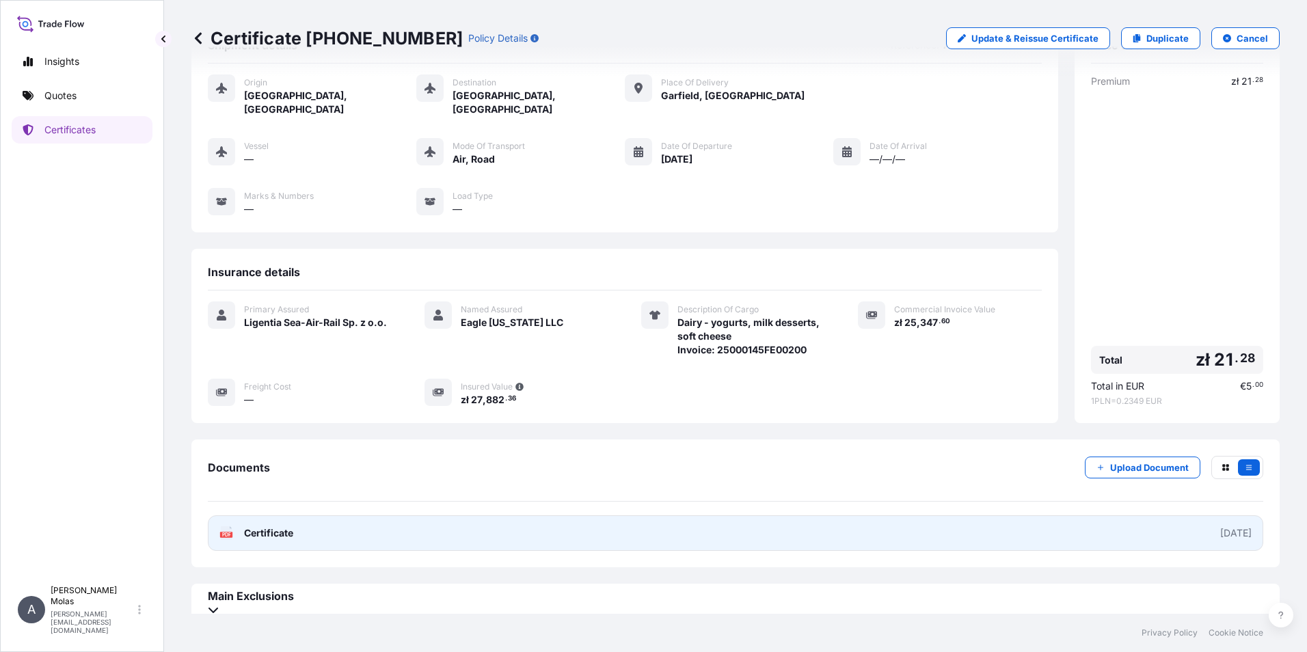
click at [1031, 494] on div "2025-08-12" at bounding box center [1235, 533] width 31 height 14
